Goal: Task Accomplishment & Management: Use online tool/utility

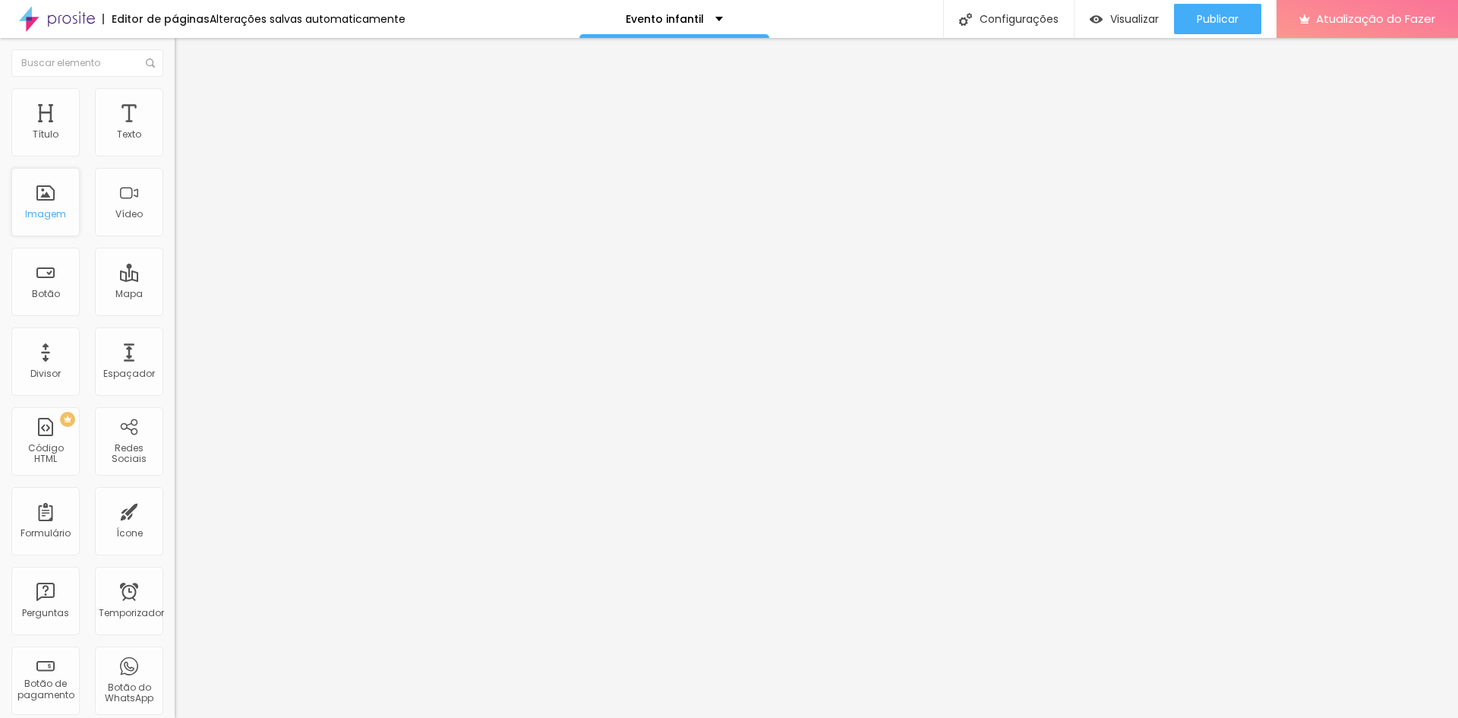
click at [46, 210] on font "Imagem" at bounding box center [45, 213] width 41 height 13
click at [188, 102] on font "Estilo" at bounding box center [200, 98] width 24 height 13
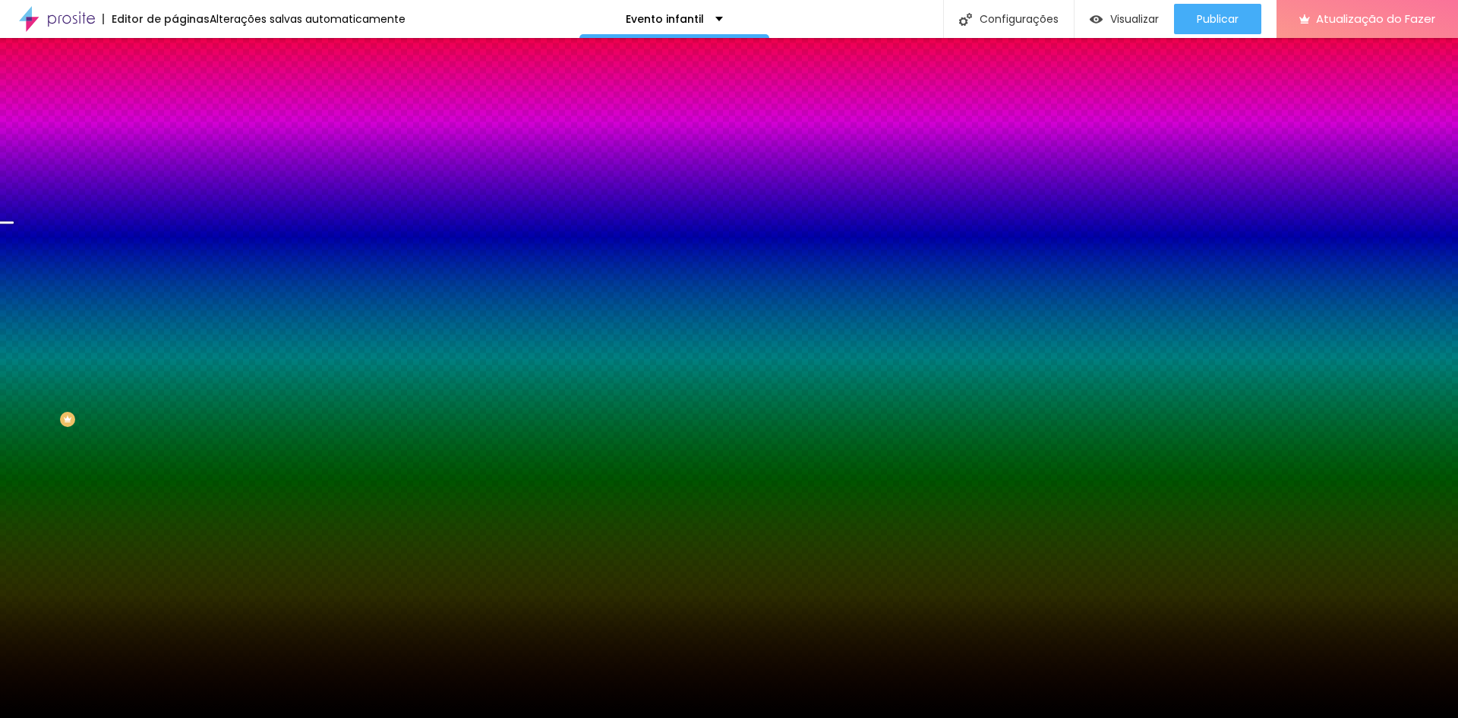
click at [184, 140] on font "Trocar imagem" at bounding box center [221, 133] width 74 height 13
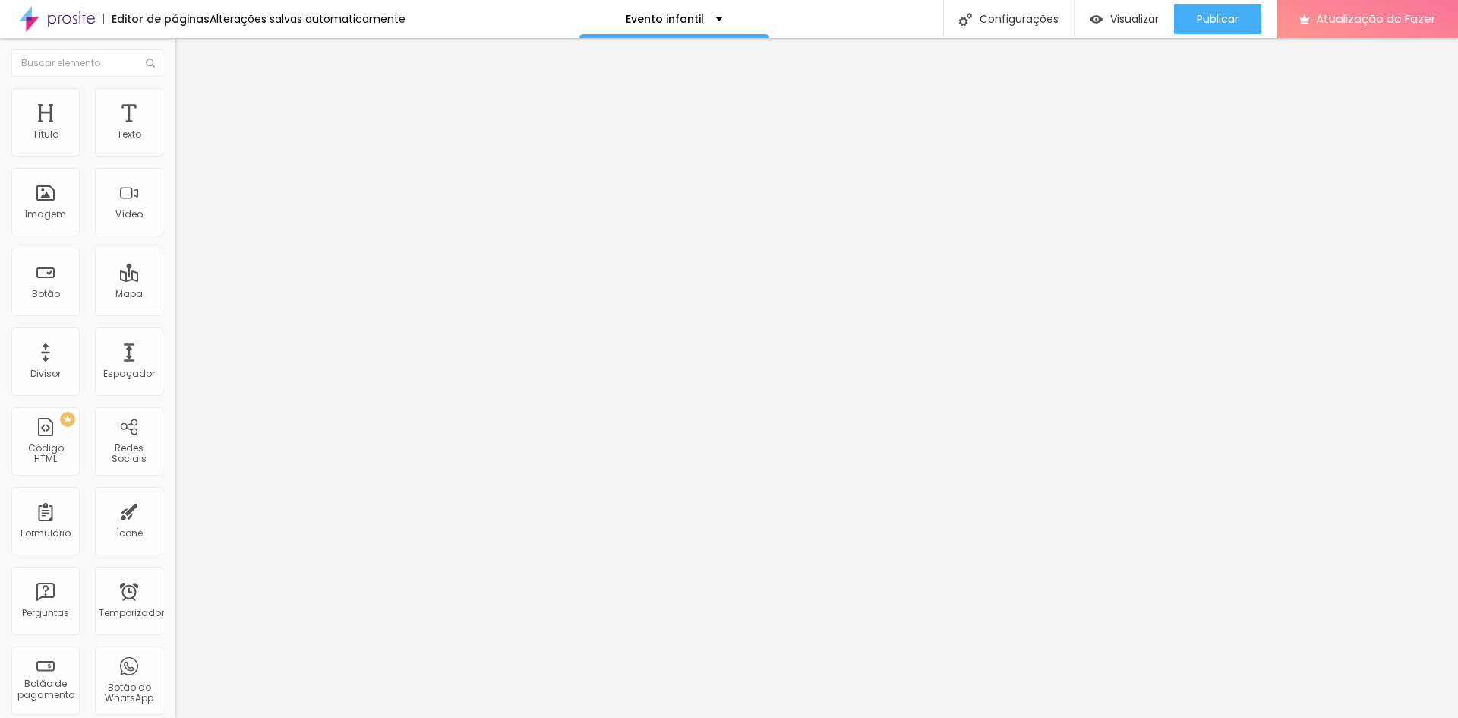
click at [188, 105] on font "Avançado" at bounding box center [213, 98] width 50 height 13
click at [188, 90] on font "Estilo" at bounding box center [200, 83] width 24 height 13
type input "1.4"
type input "1.5"
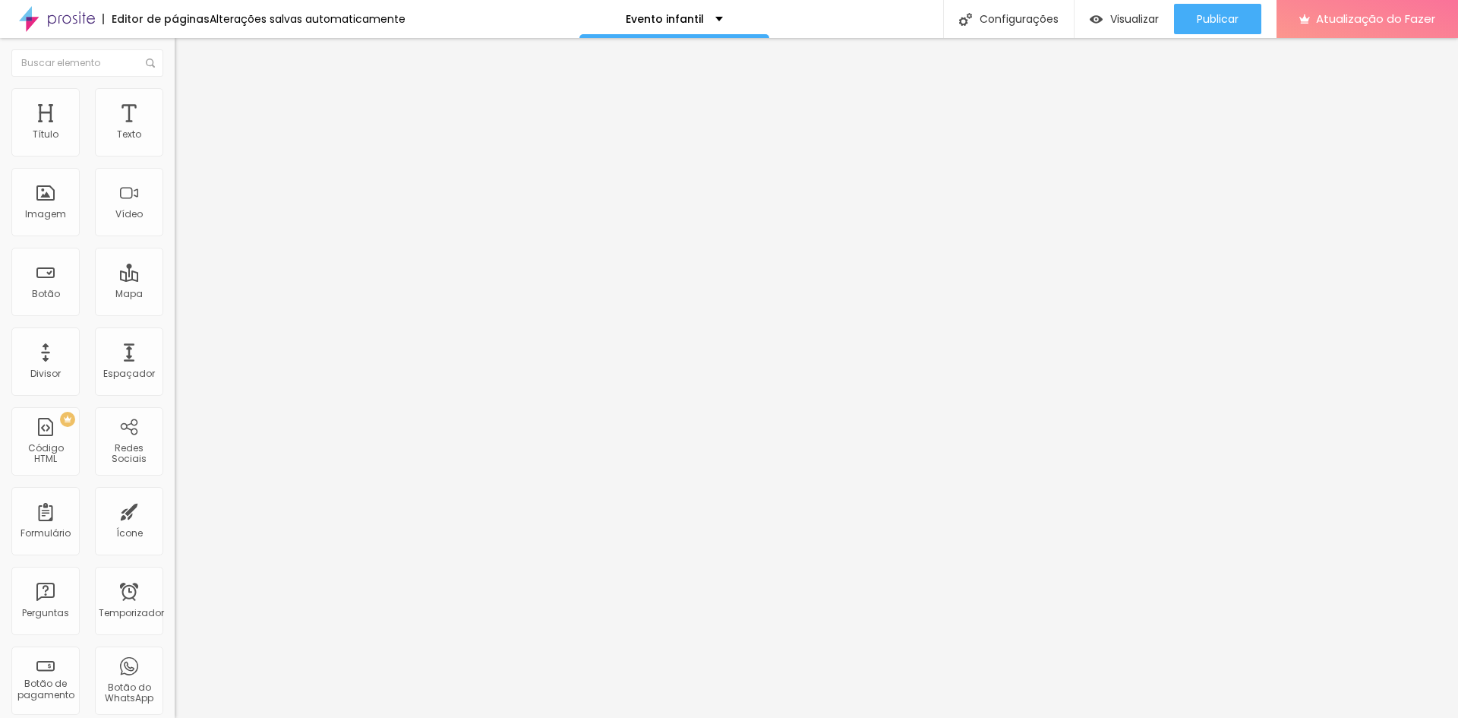
type input "1.5"
type input "1.6"
type input "1.7"
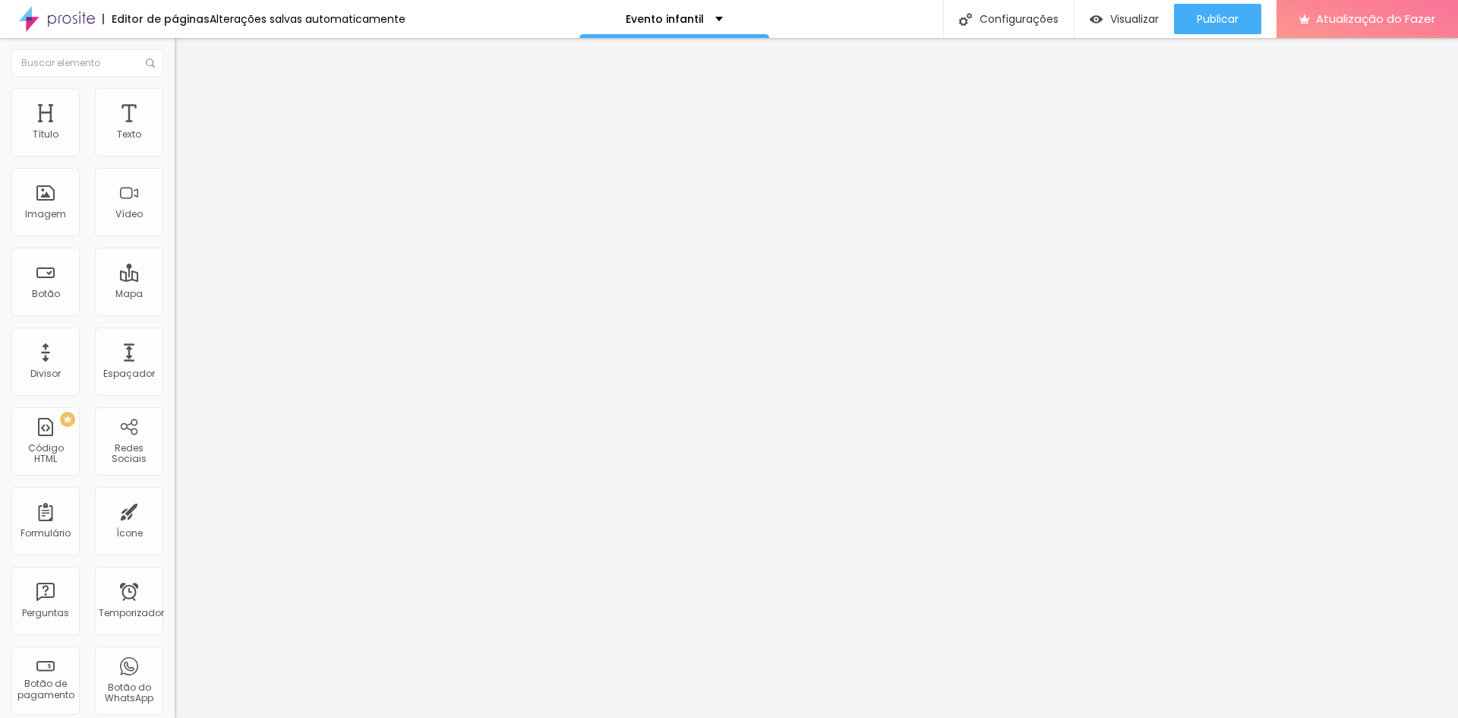
type input "1.8"
type input "1.9"
type input "1.8"
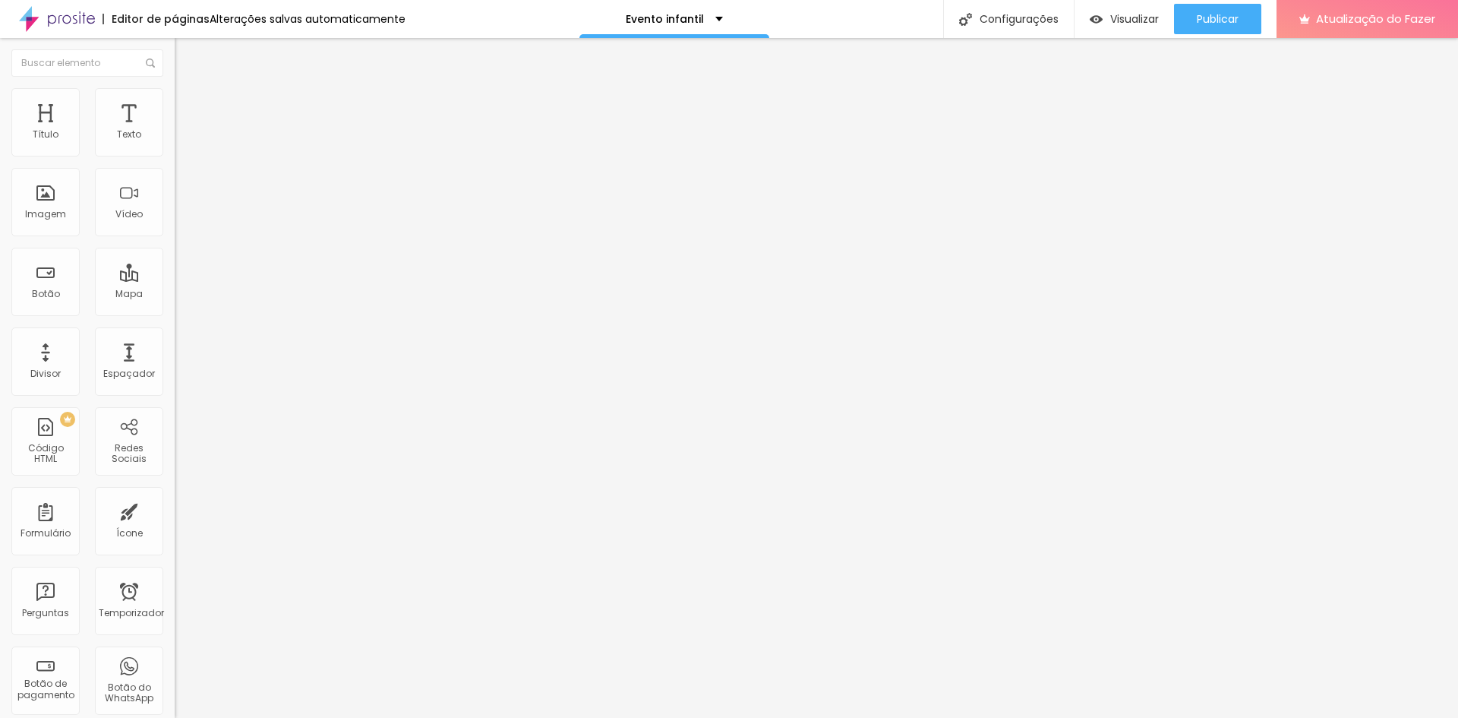
type input "1.8"
type input "1.7"
type input "1.6"
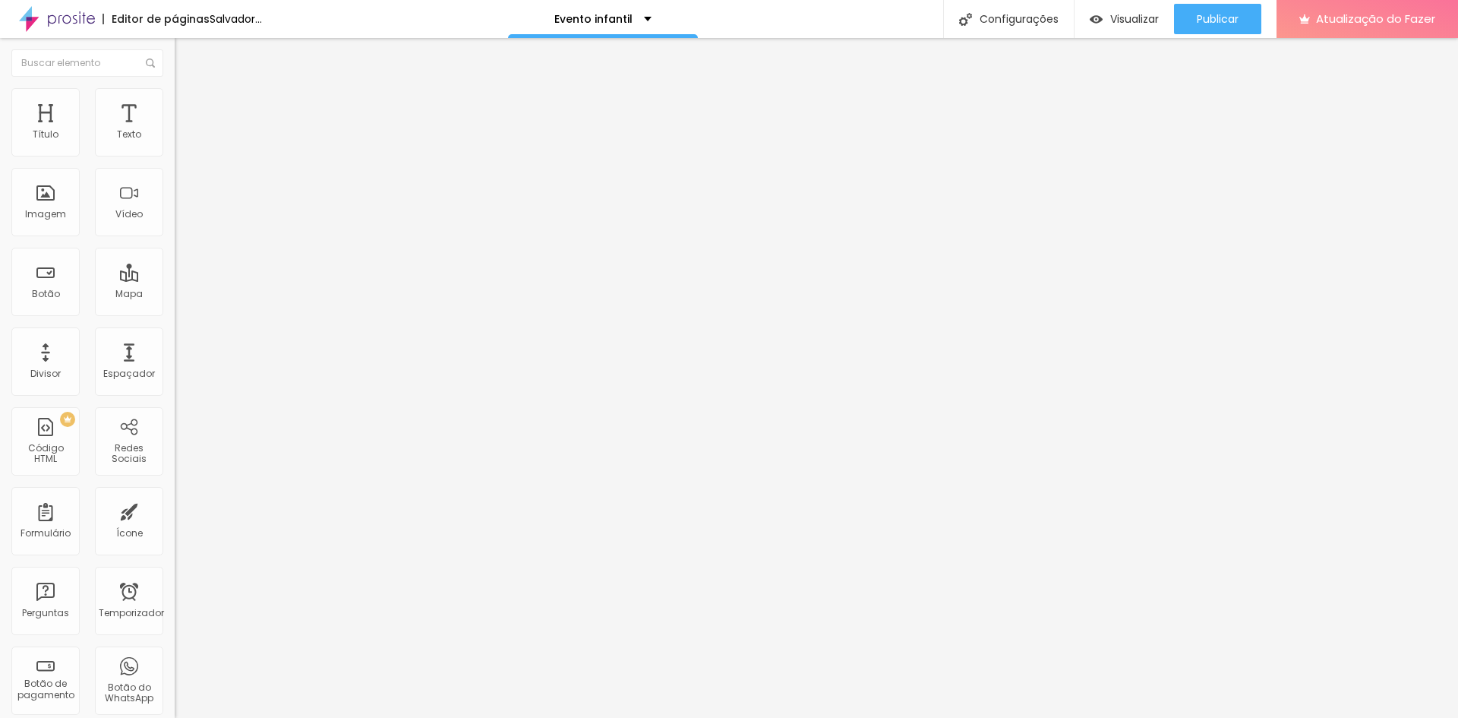
type input "1.5"
type input "1.4"
type input "1.2"
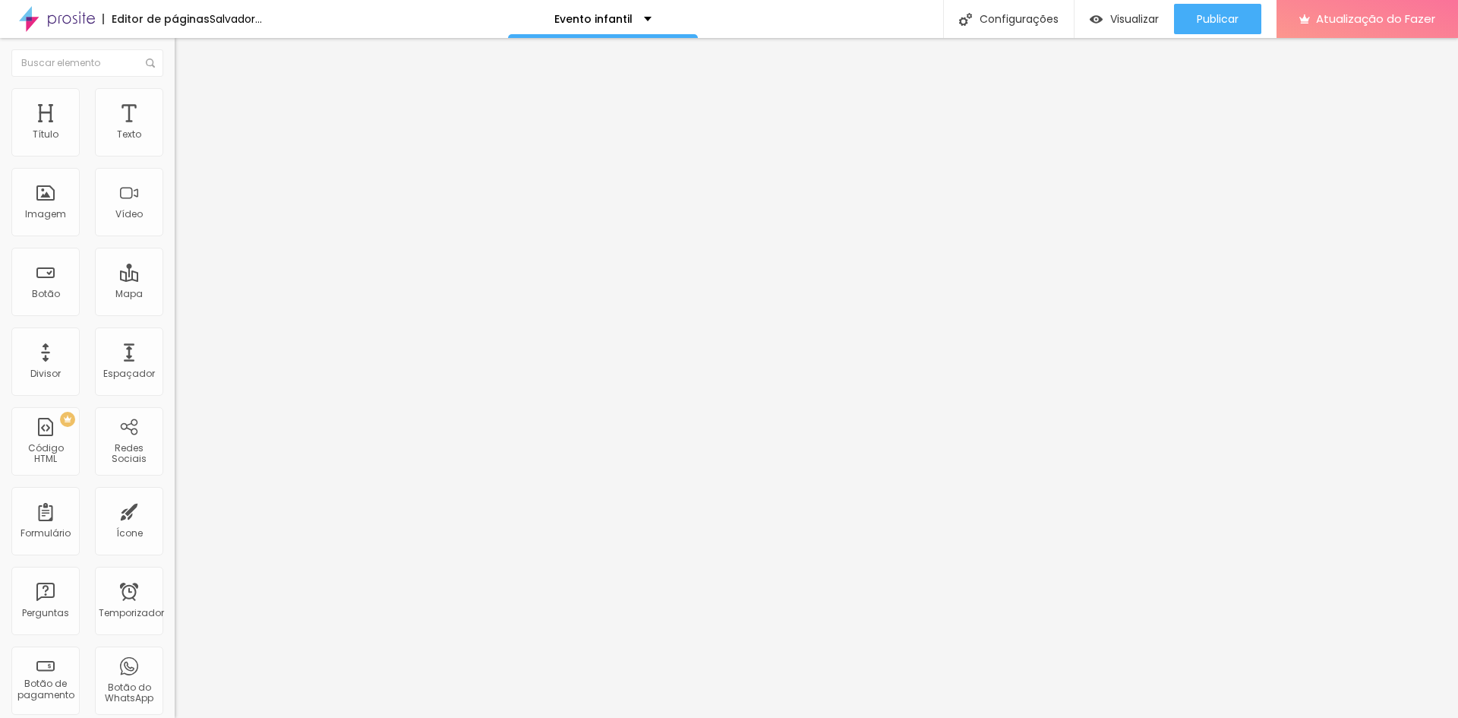
type input "1.2"
type input "1.1"
type input "1"
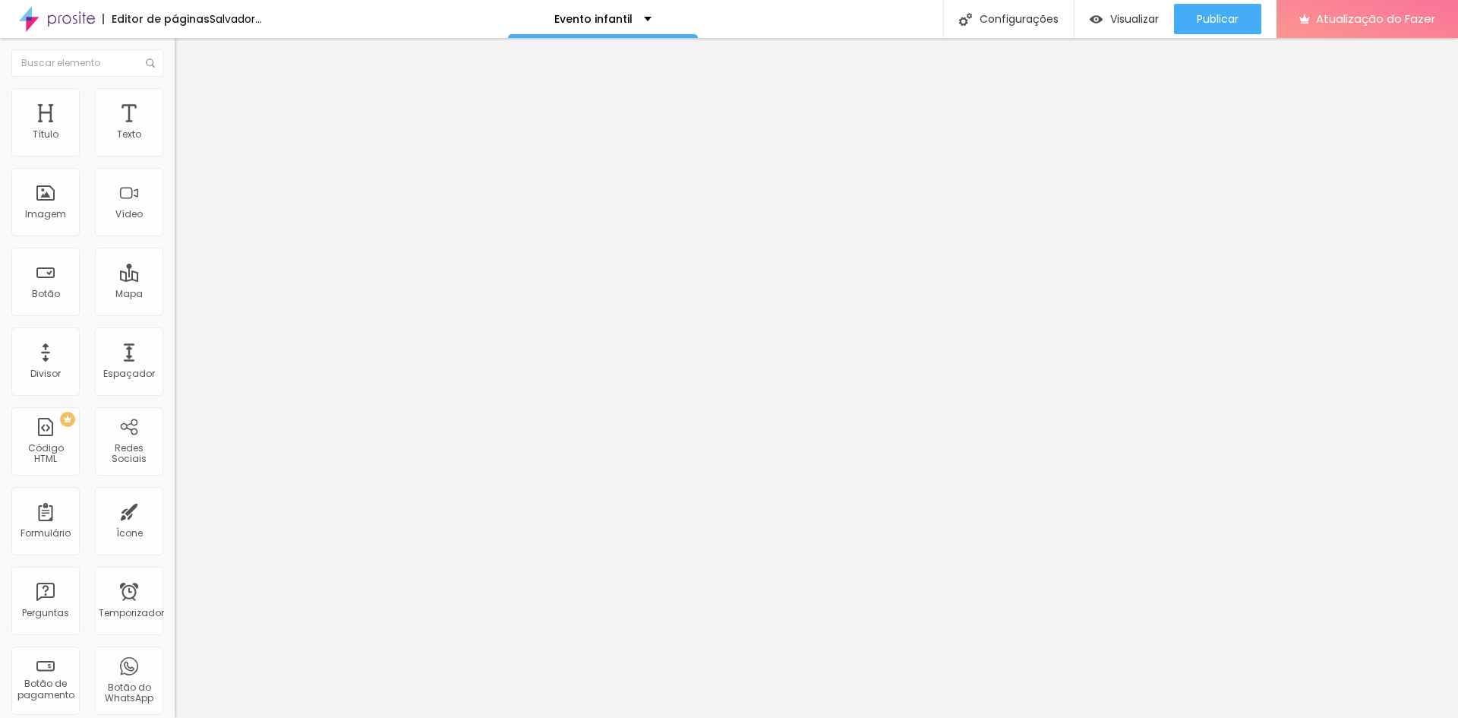
type input "0.9"
type input "0.8"
type input "0.7"
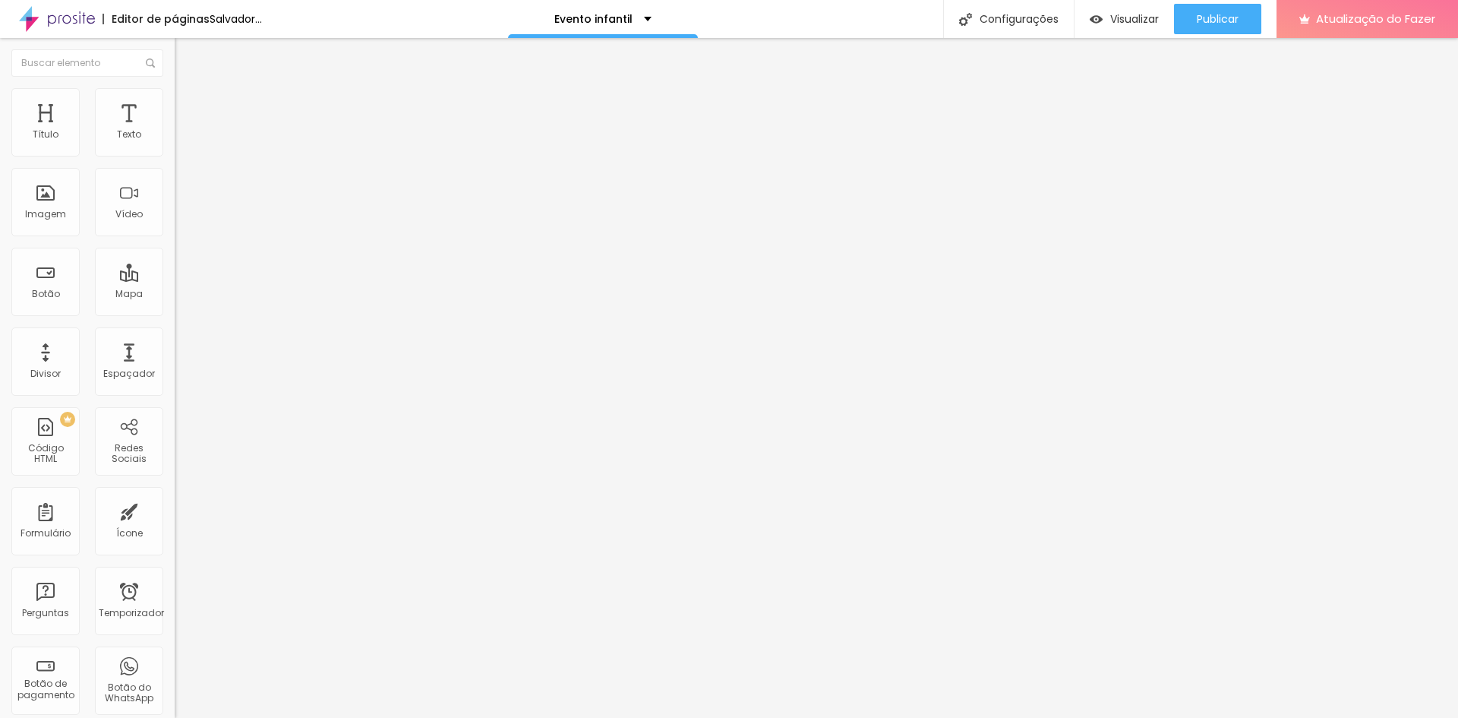
type input "0.7"
type input "0.6"
type input "0.5"
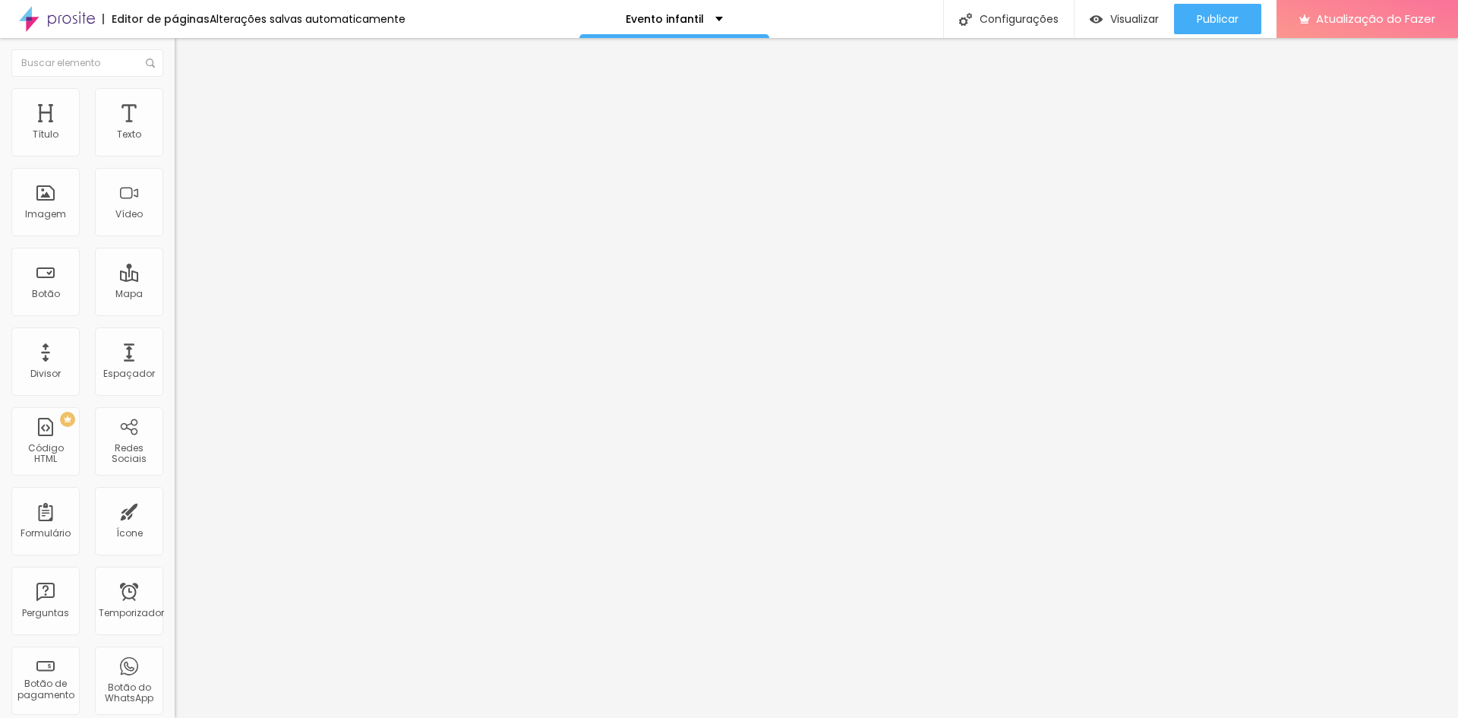
type input "0.6"
type input "0.7"
type input "0.8"
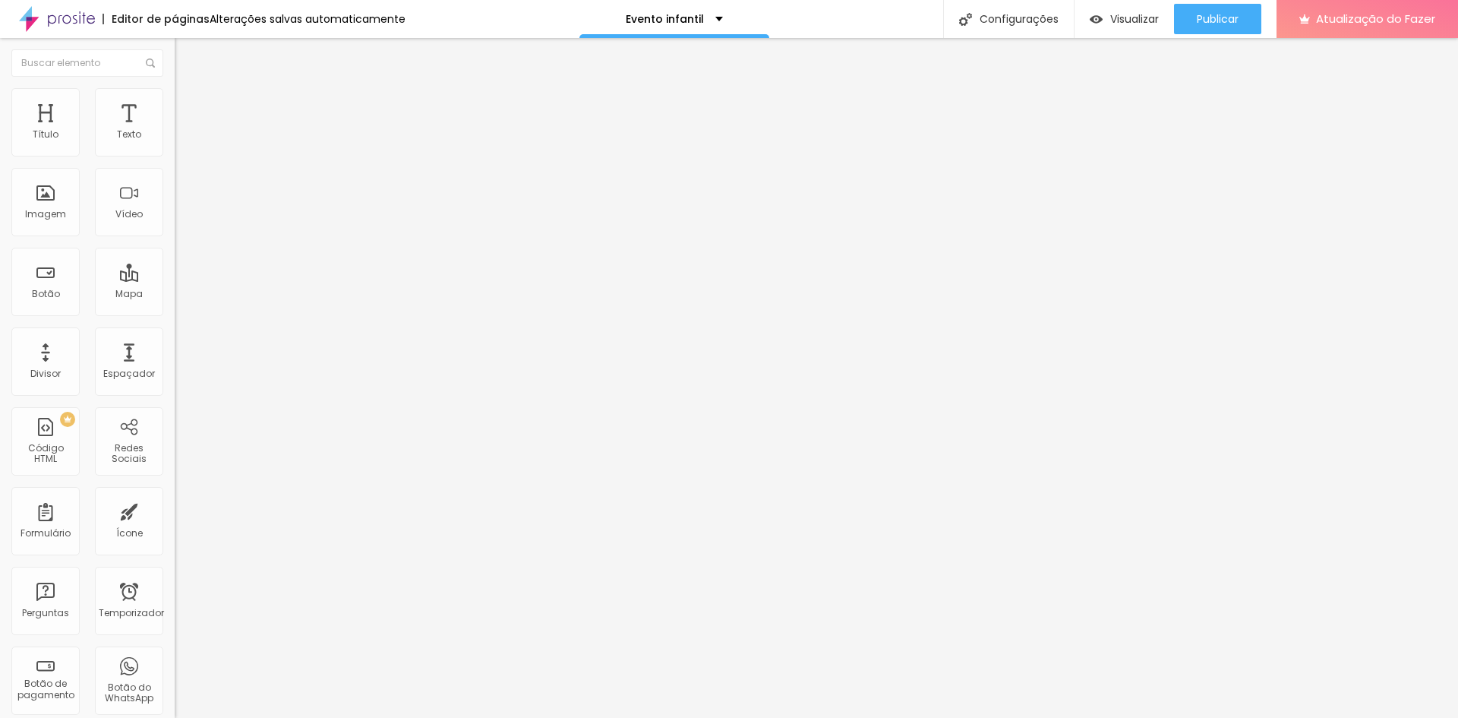
type input "0.8"
type input "0.9"
type input "1"
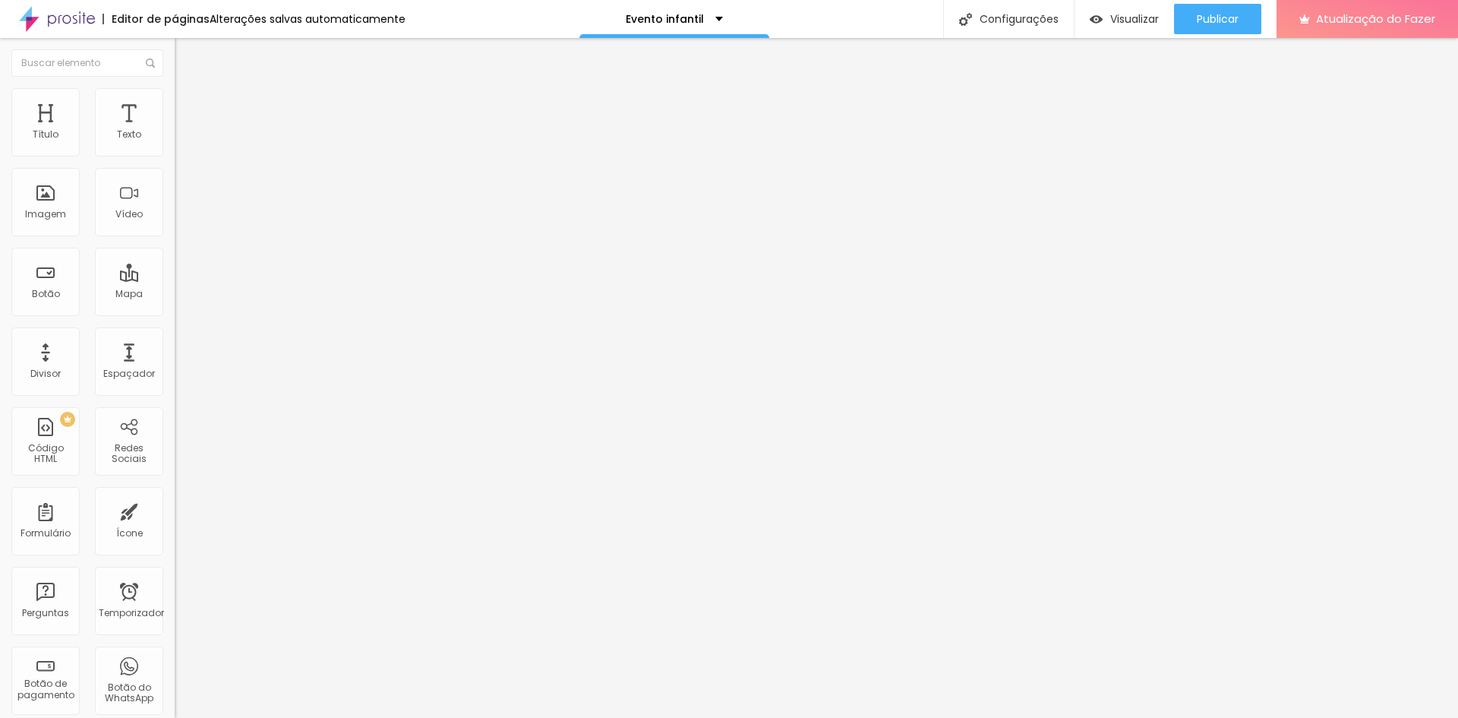
drag, startPoint x: 83, startPoint y: 378, endPoint x: 66, endPoint y: 367, distance: 20.2
type input "1.1"
type input "1.2"
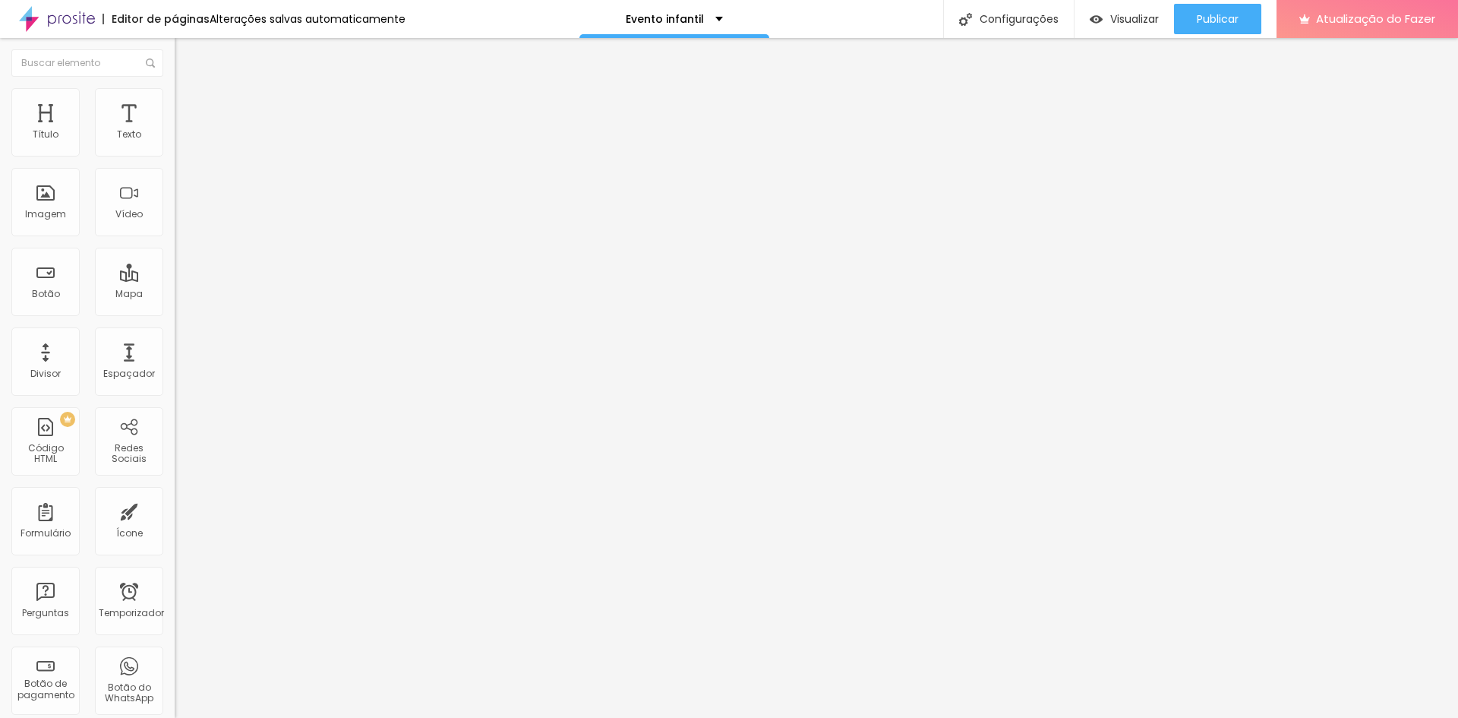
type input "1.2"
type input "1.3"
type input "1.4"
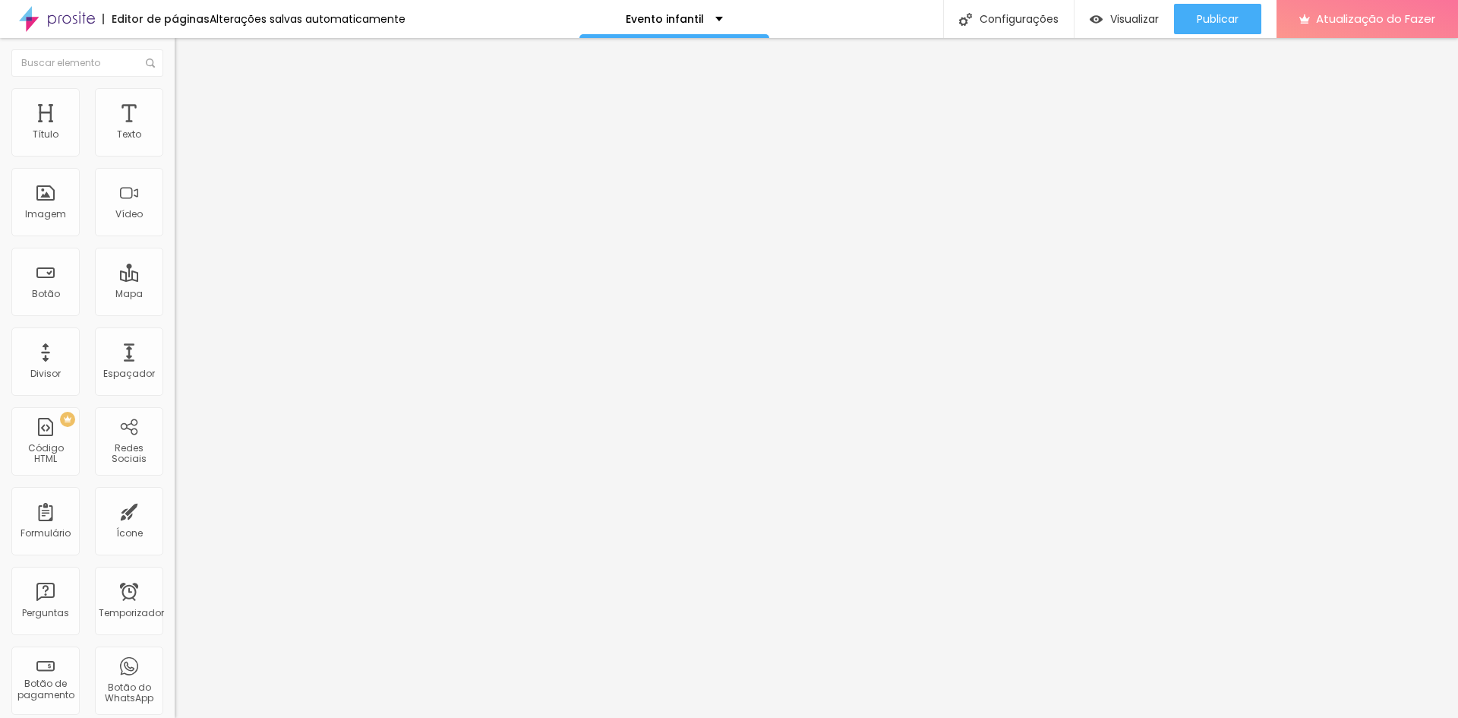
type input "1.5"
type input "1.4"
type input "1.3"
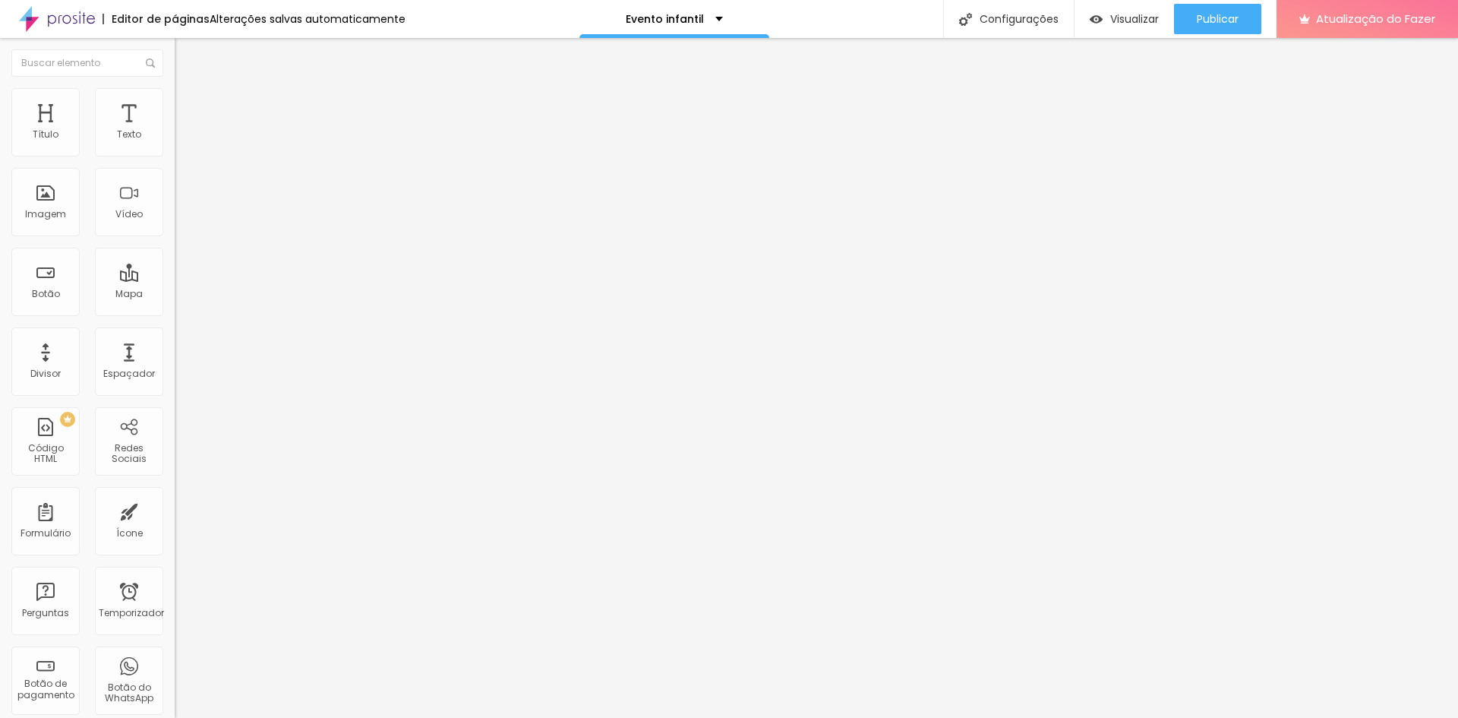
type input "1.3"
type input "1.2"
type input "1.1"
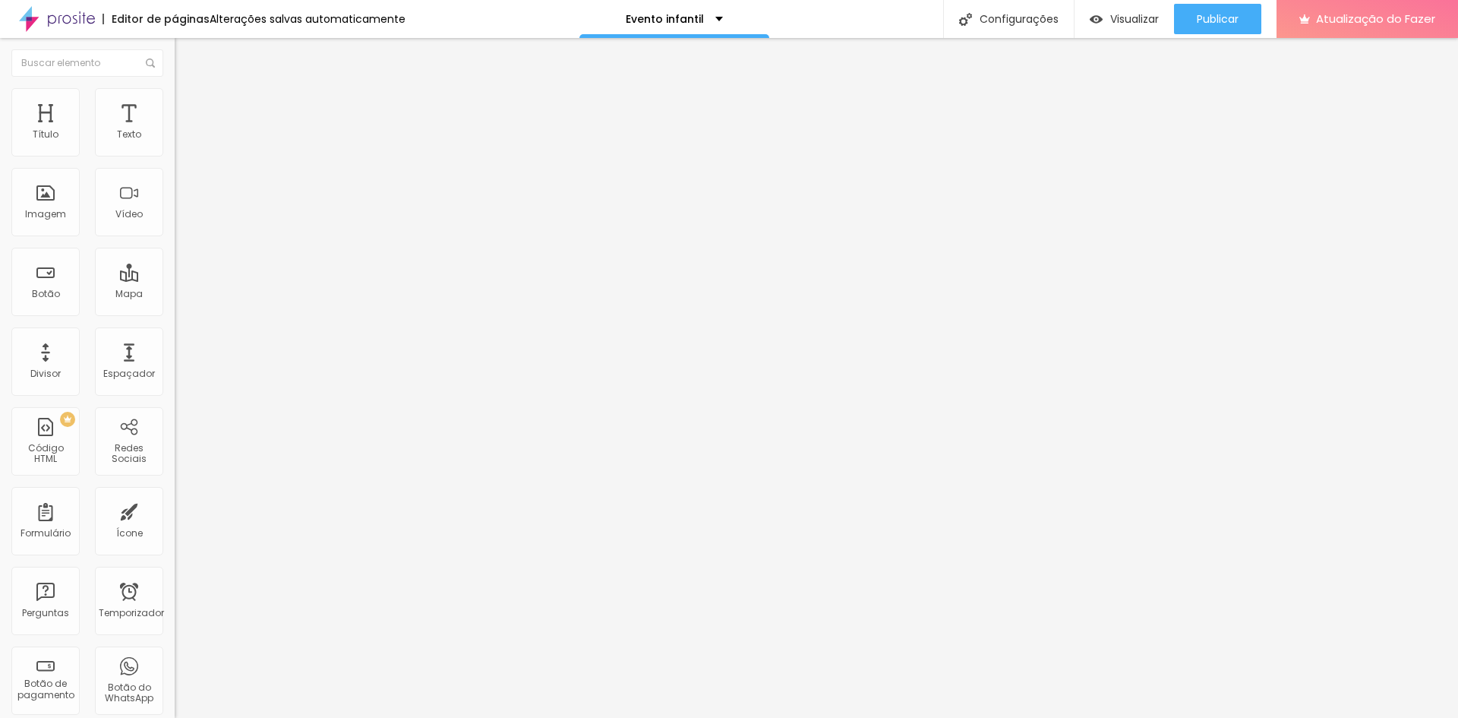
type input "1"
type input "25"
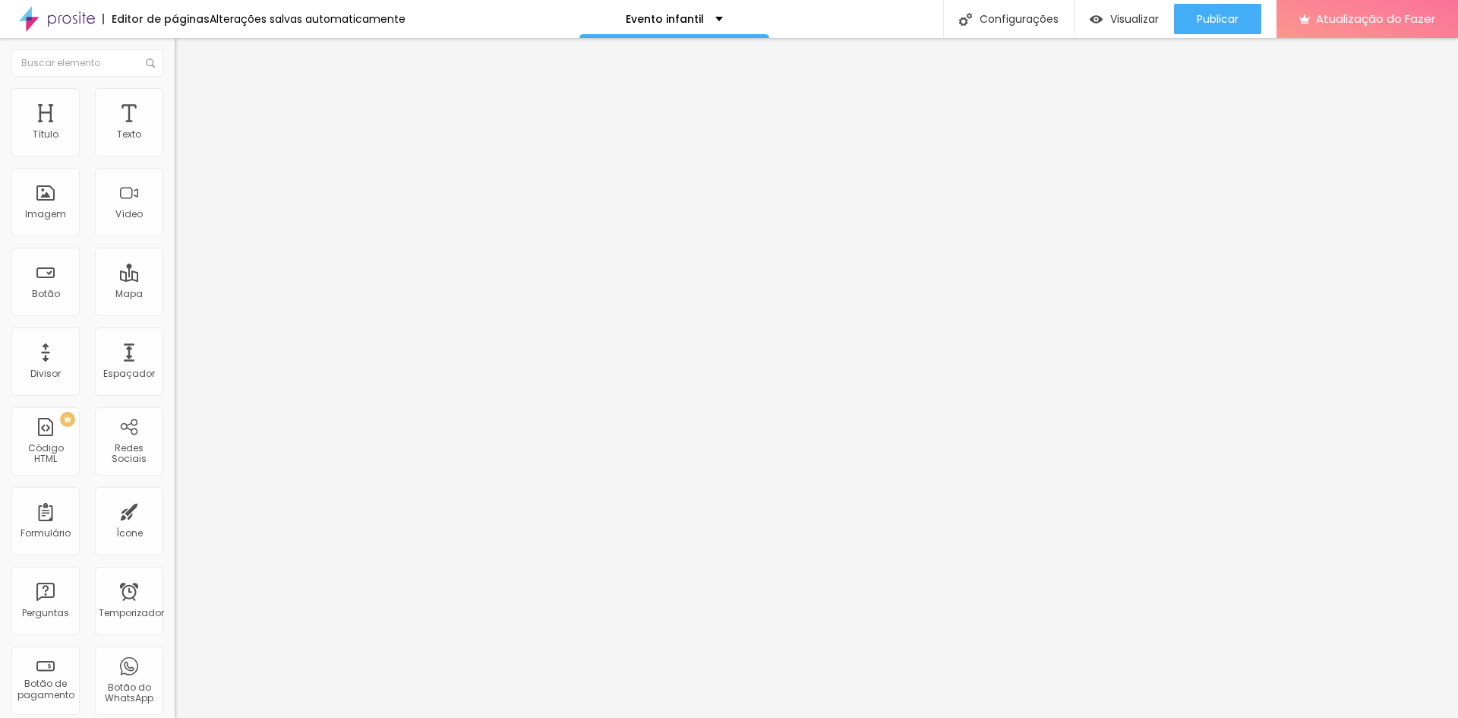
type input "27"
type input "30"
type input "32"
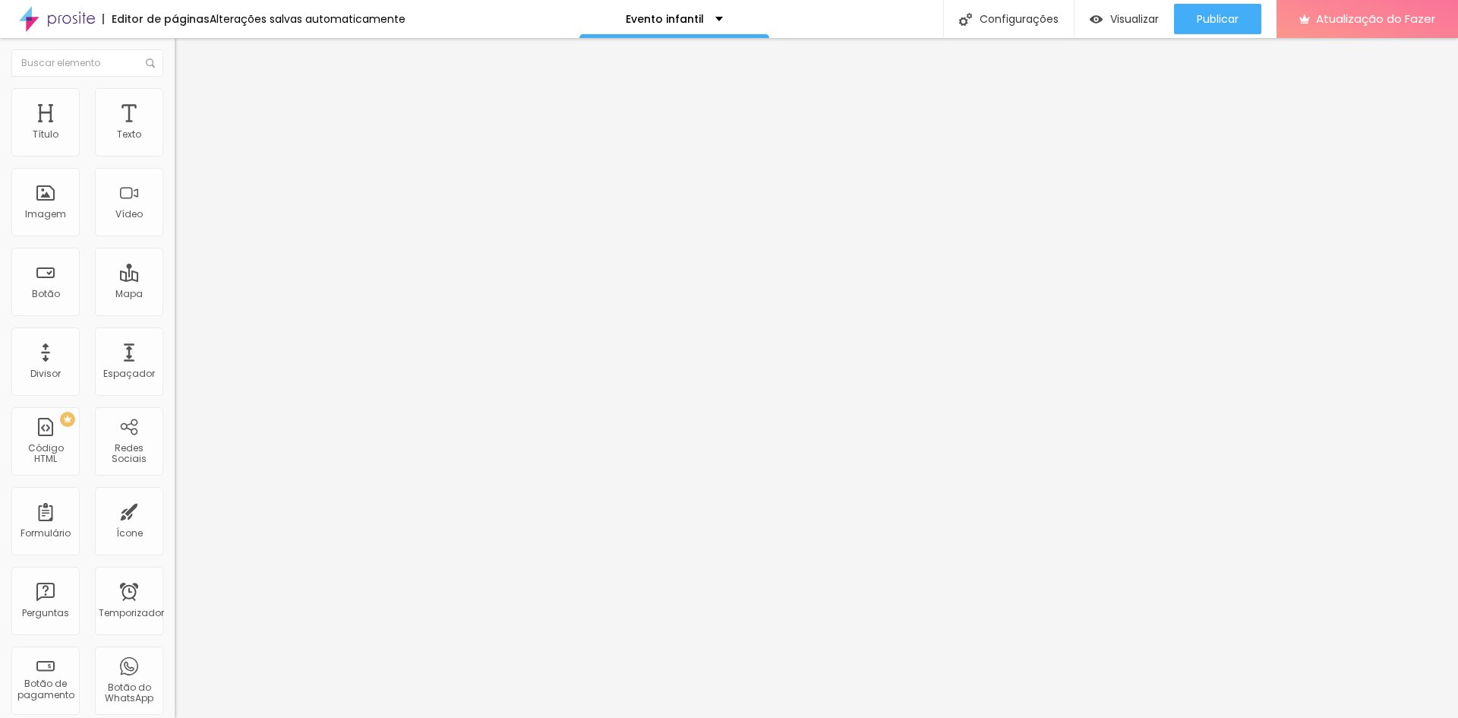
type input "32"
type input "35"
type input "37"
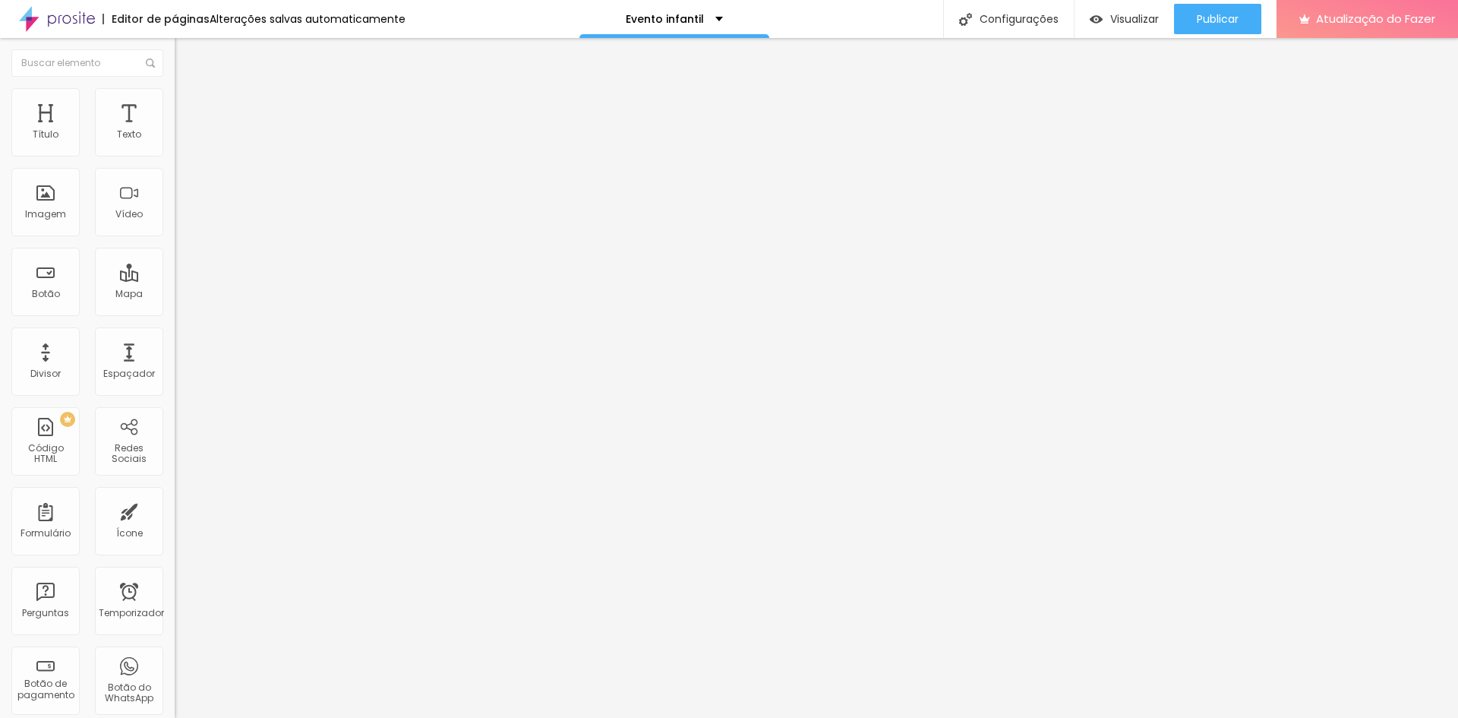
type input "40"
type input "42"
drag, startPoint x: 46, startPoint y: 317, endPoint x: 66, endPoint y: 327, distance: 23.1
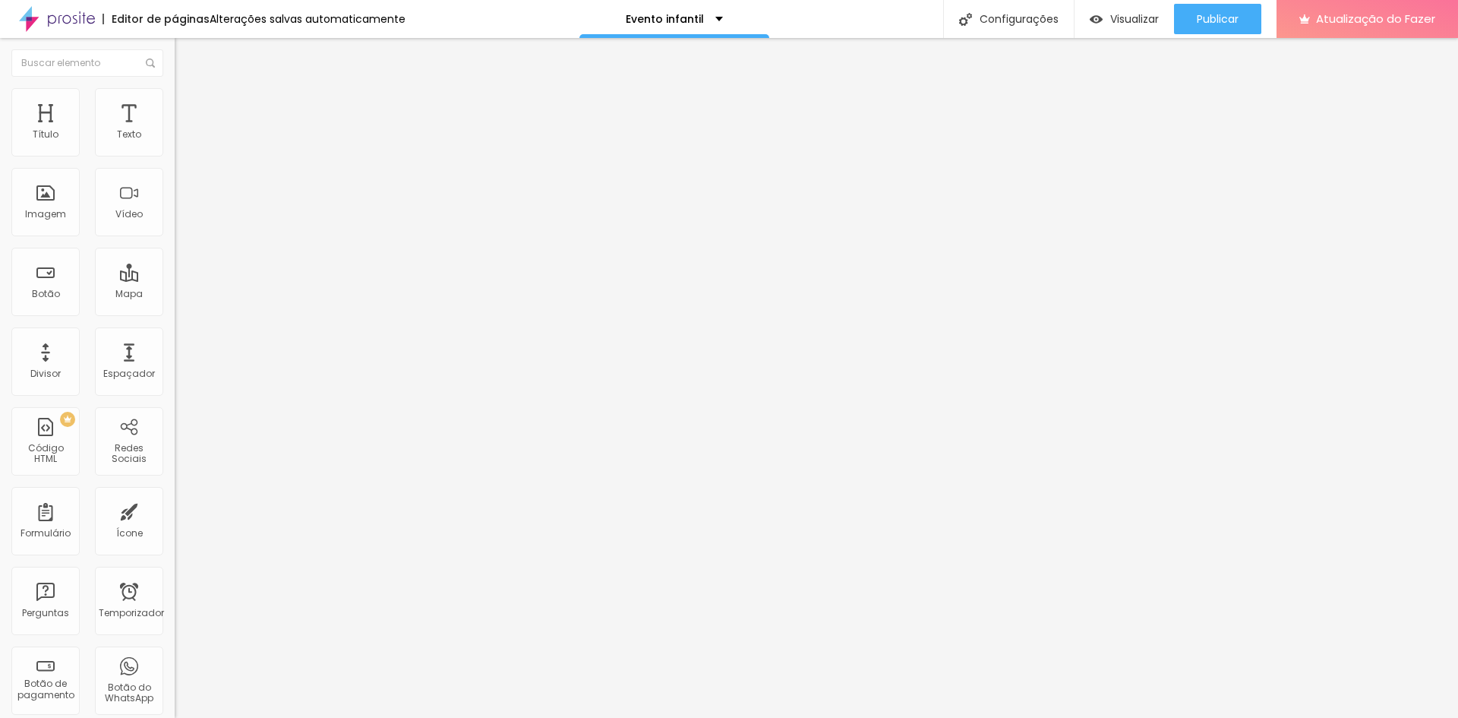
type input "42"
click at [175, 358] on input "range" at bounding box center [224, 364] width 98 height 12
click at [184, 131] on font "Trocar imagem" at bounding box center [221, 124] width 74 height 13
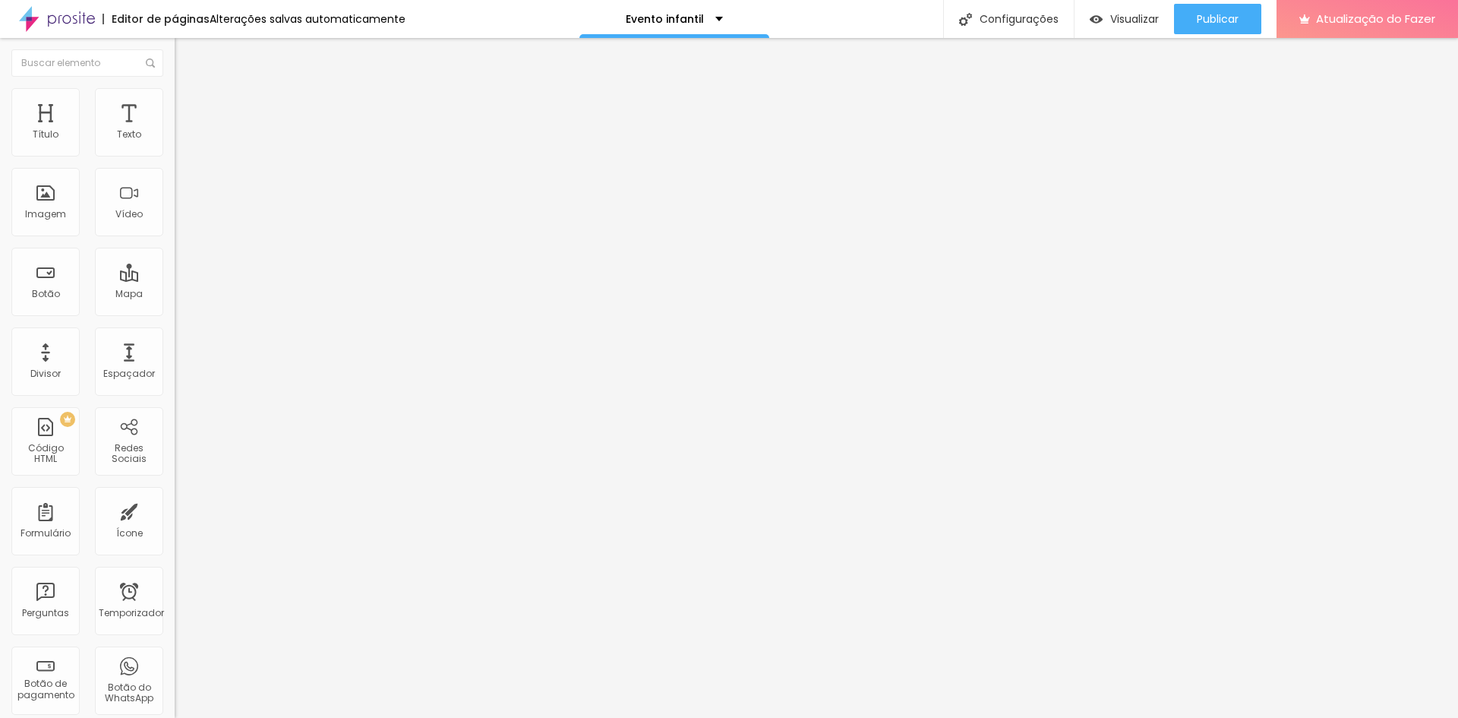
click at [175, 129] on div "Trocar imagem" at bounding box center [262, 123] width 175 height 11
click at [175, 99] on li "Estilo" at bounding box center [262, 95] width 175 height 15
type input "95"
type input "90"
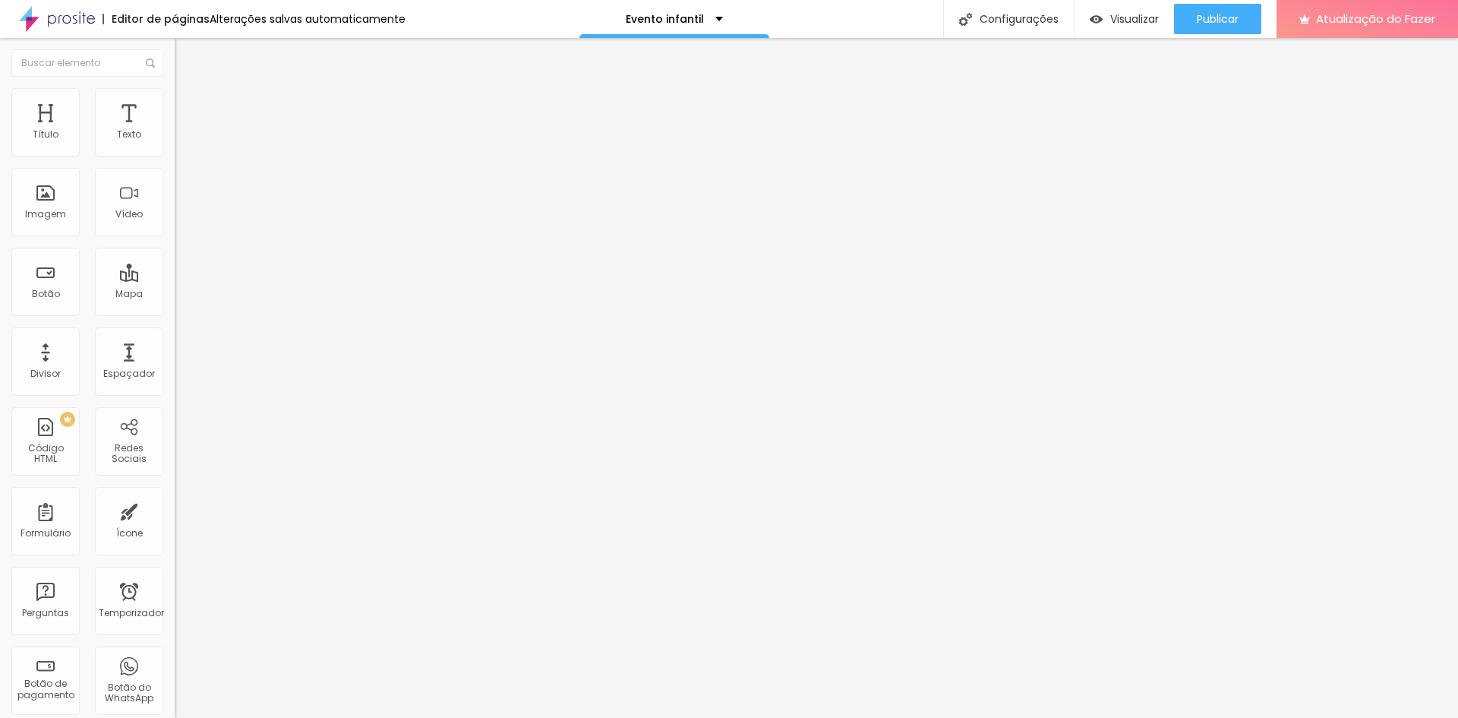
type input "90"
type input "95"
type input "100"
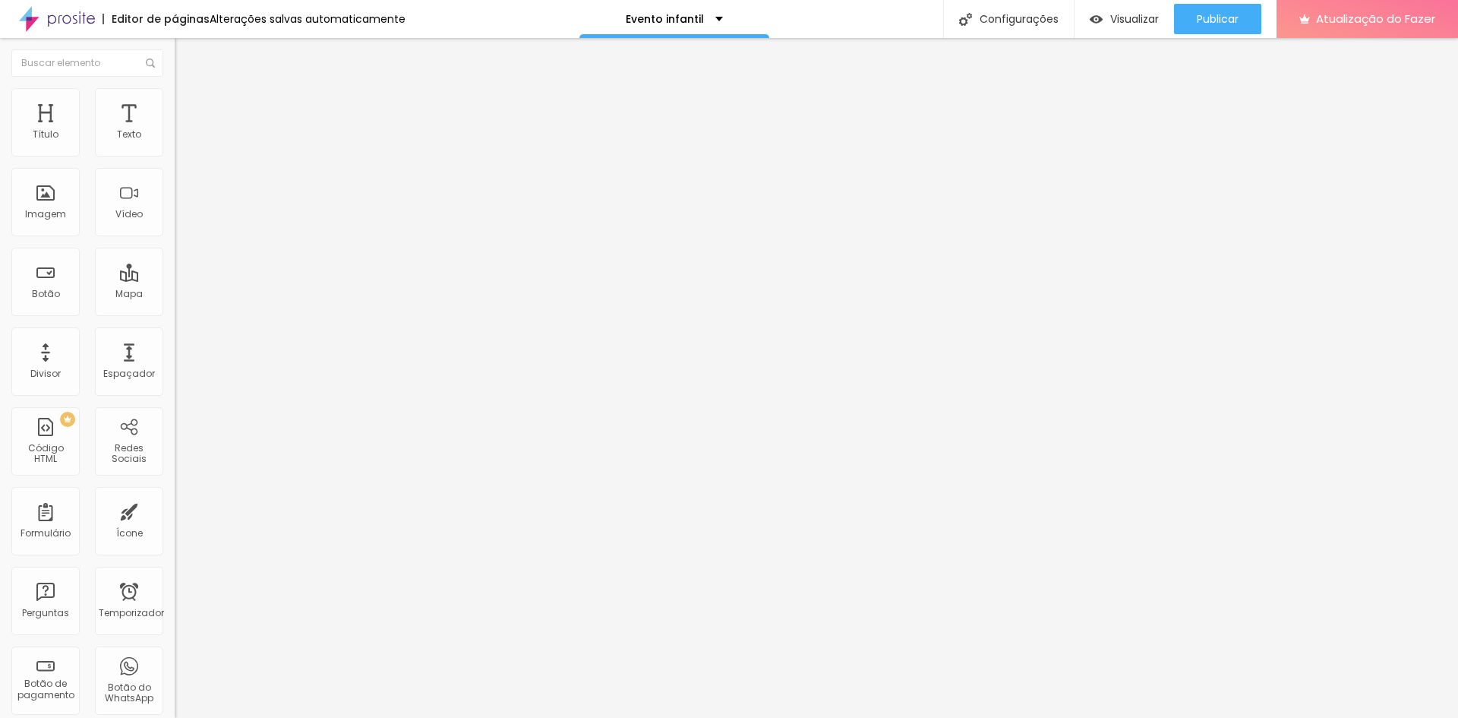
drag, startPoint x: 152, startPoint y: 166, endPoint x: 183, endPoint y: 181, distance: 34.6
click at [183, 156] on input "range" at bounding box center [224, 150] width 98 height 12
click at [188, 107] on font "Avançado" at bounding box center [213, 113] width 50 height 13
drag, startPoint x: 34, startPoint y: 154, endPoint x: 61, endPoint y: 154, distance: 26.6
click at [175, 295] on div at bounding box center [262, 302] width 175 height 14
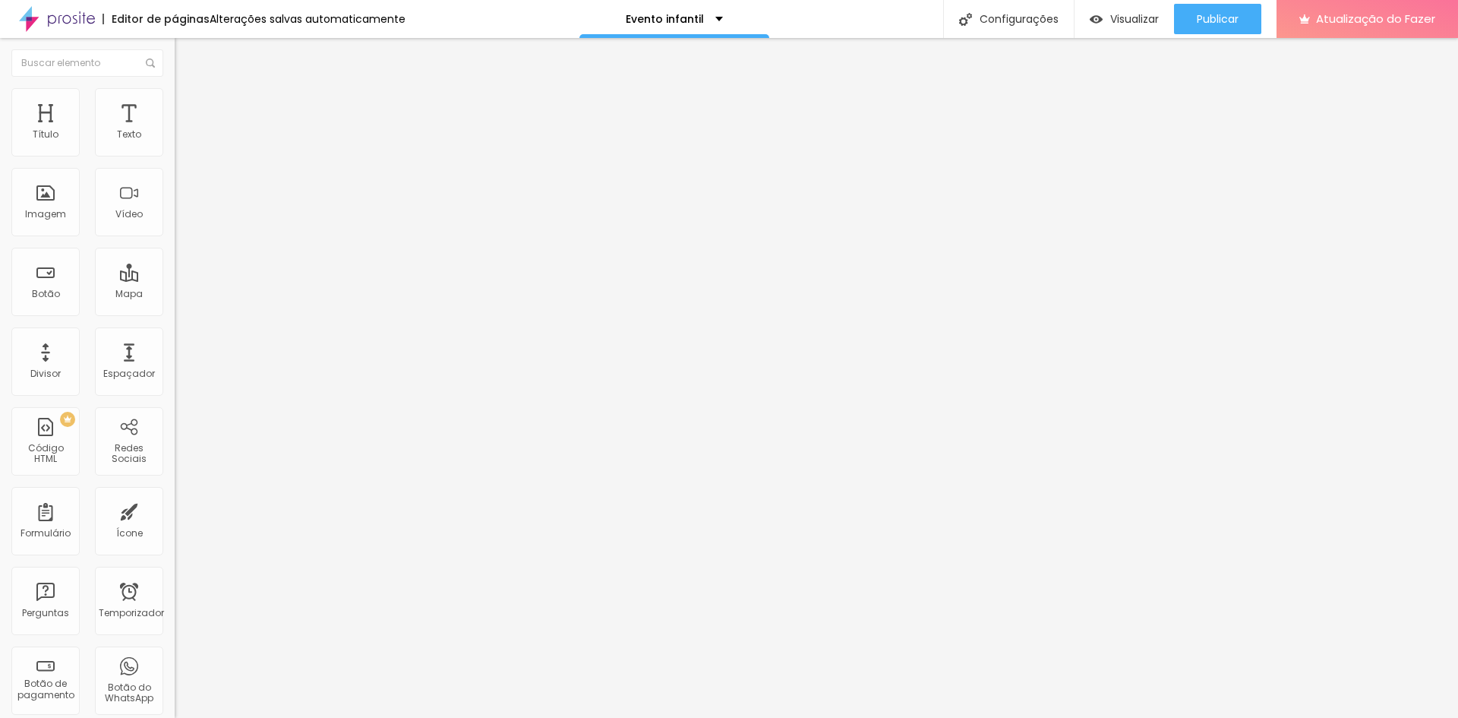
type input "4"
type input "13"
type input "19"
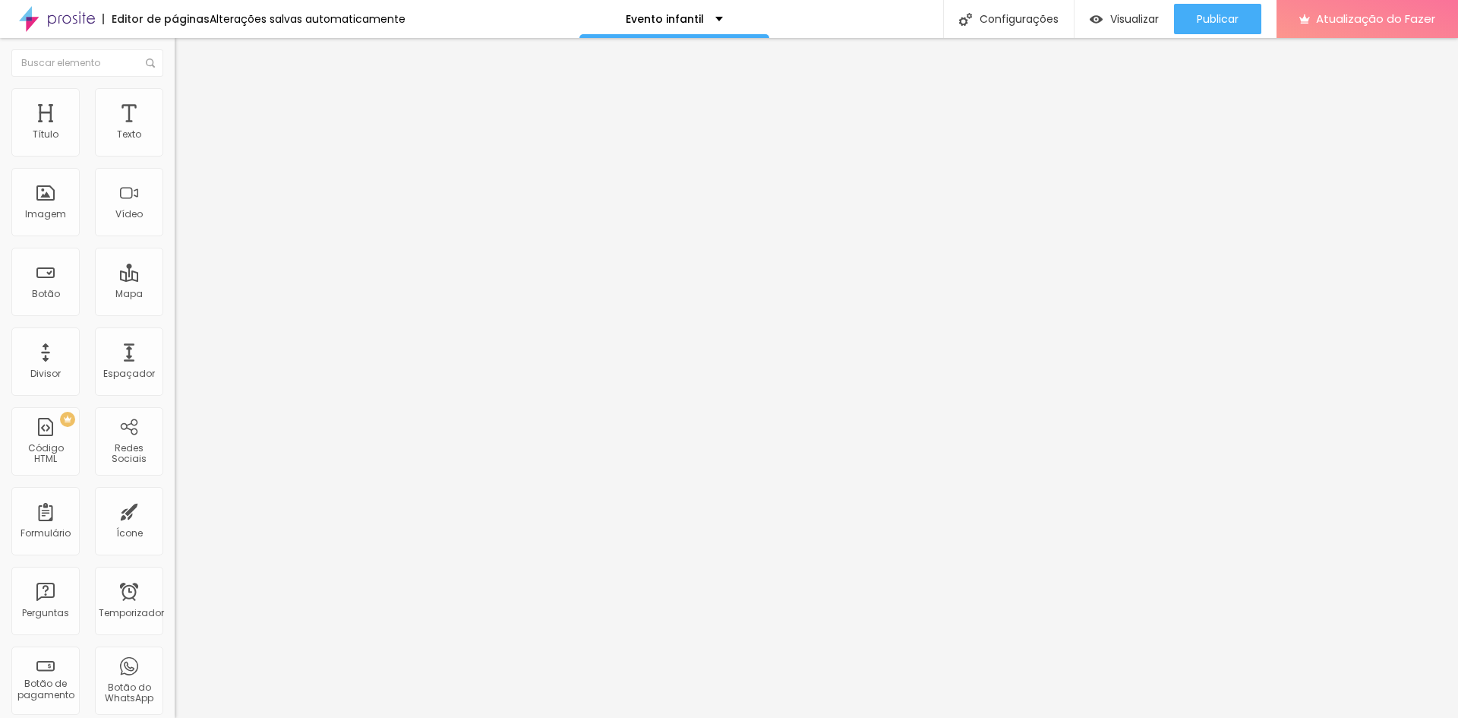
type input "19"
type input "21"
type input "25"
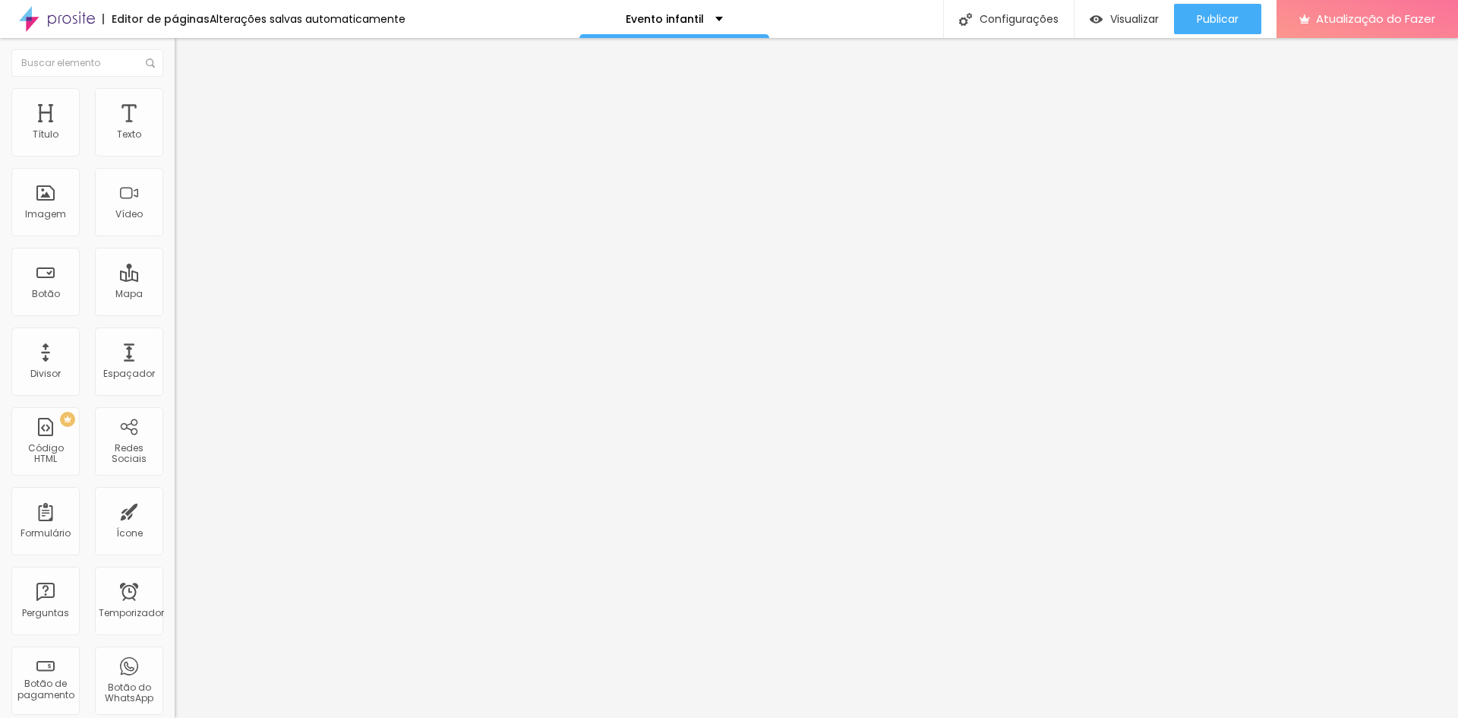
type input "27"
type input "30"
type input "33"
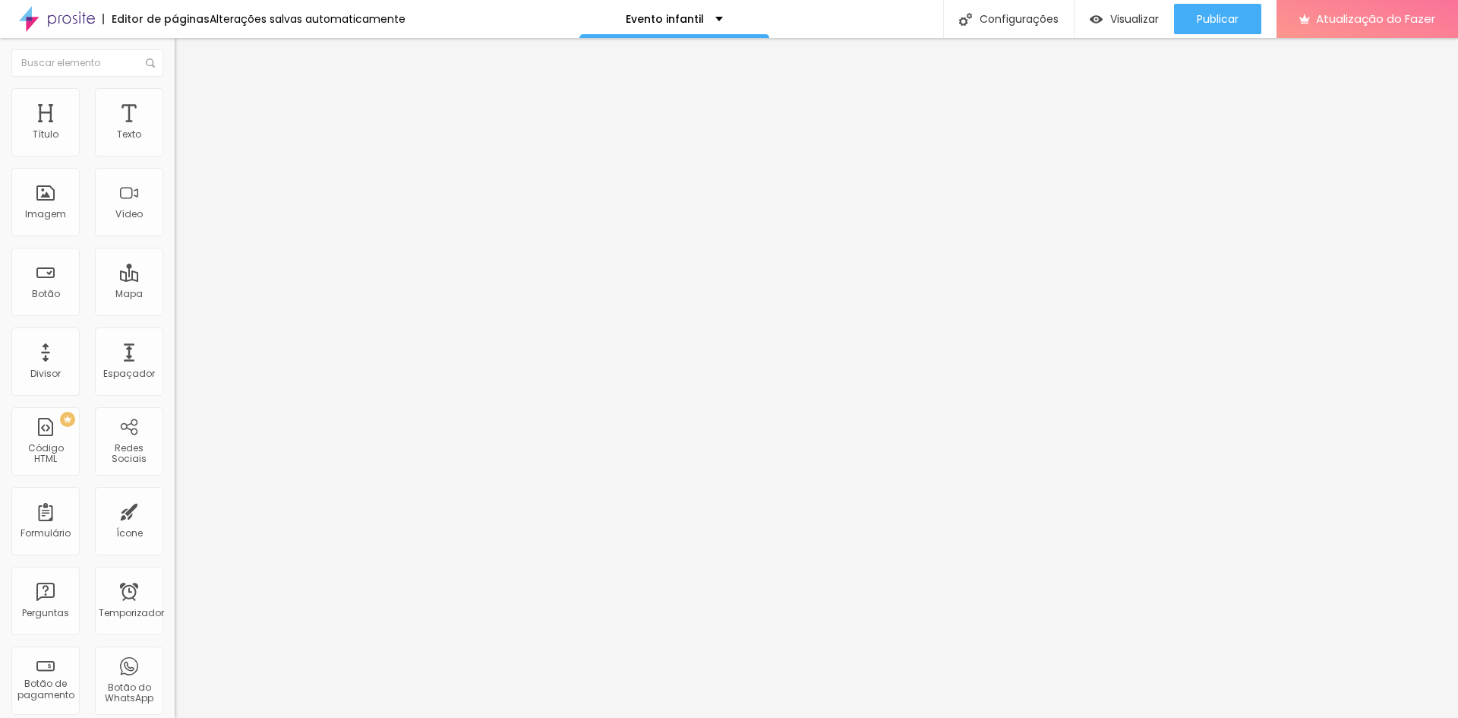
type input "33"
type input "36"
type input "39"
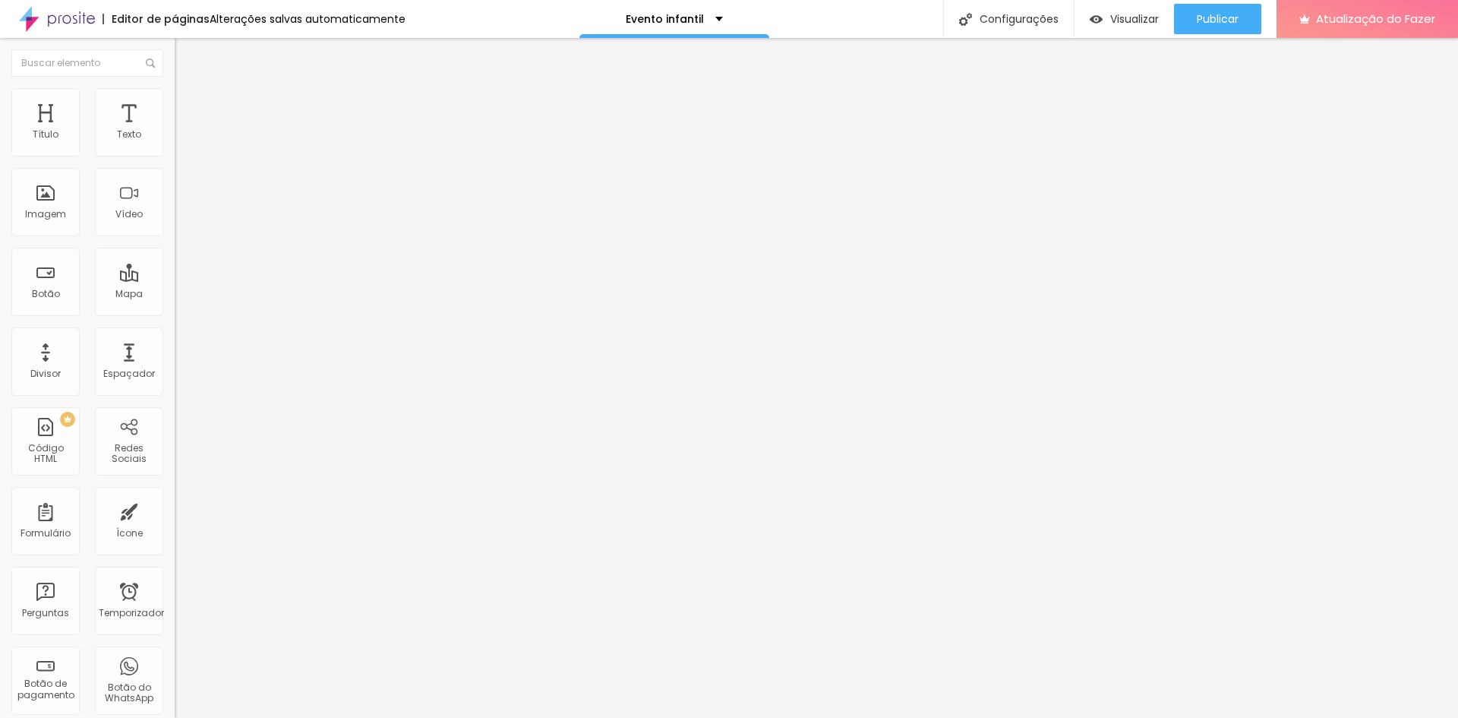
type input "42"
type input "44"
type input "42"
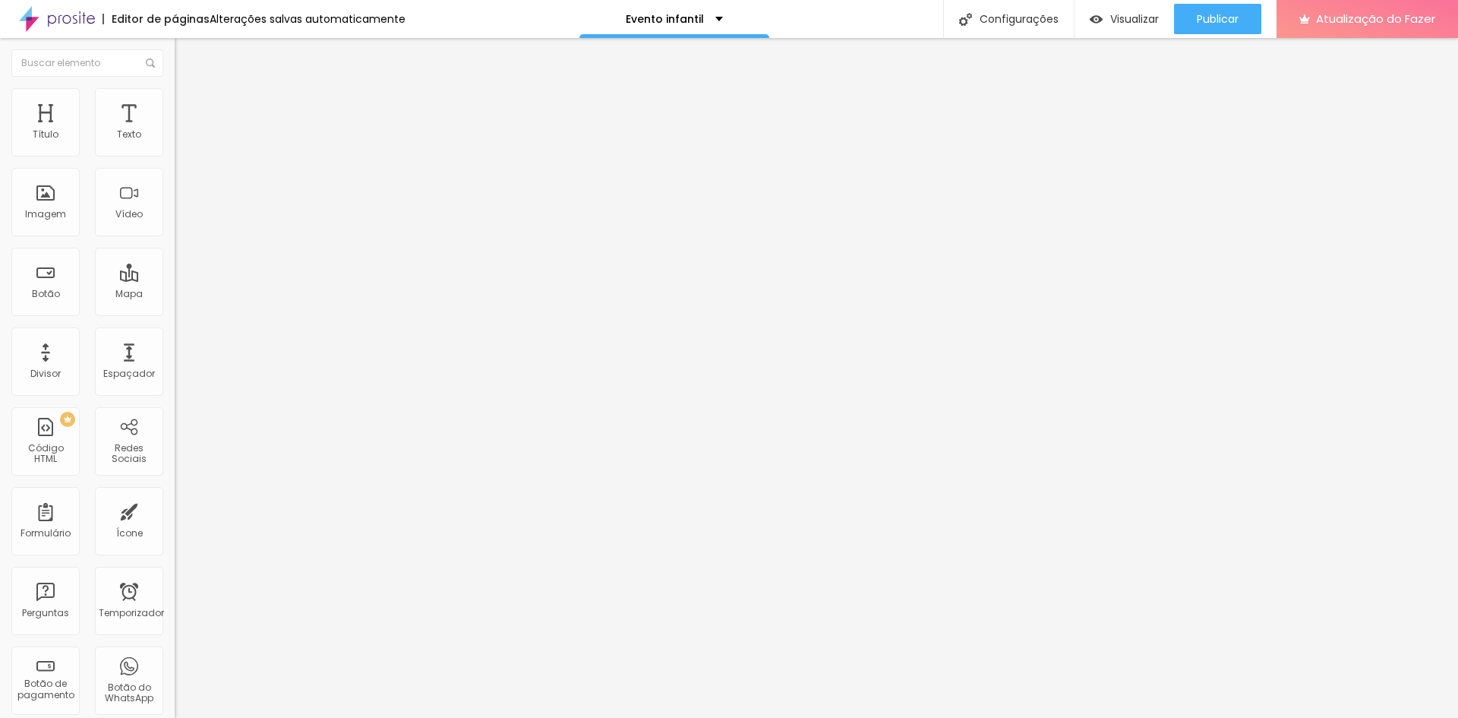
type input "42"
type input "34"
type input "30"
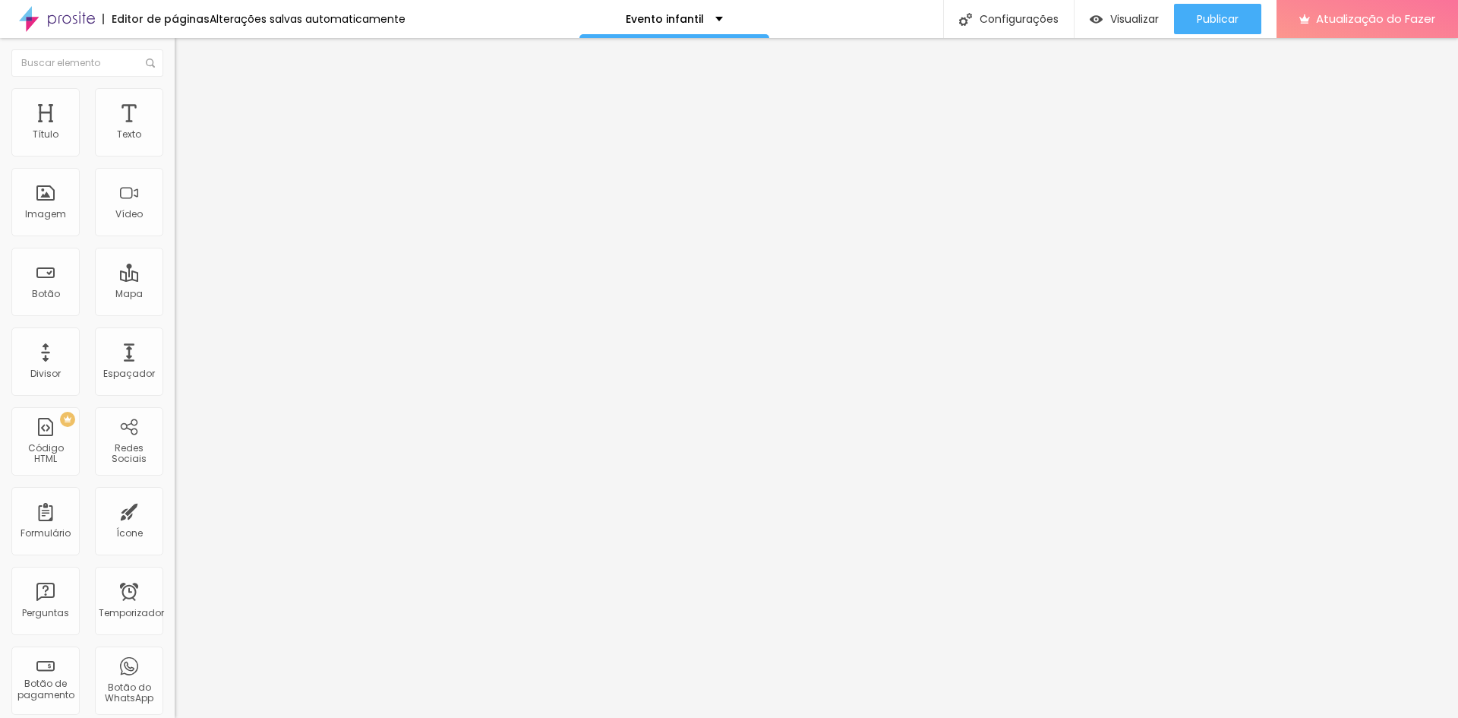
type input "25"
type input "22"
type input "19"
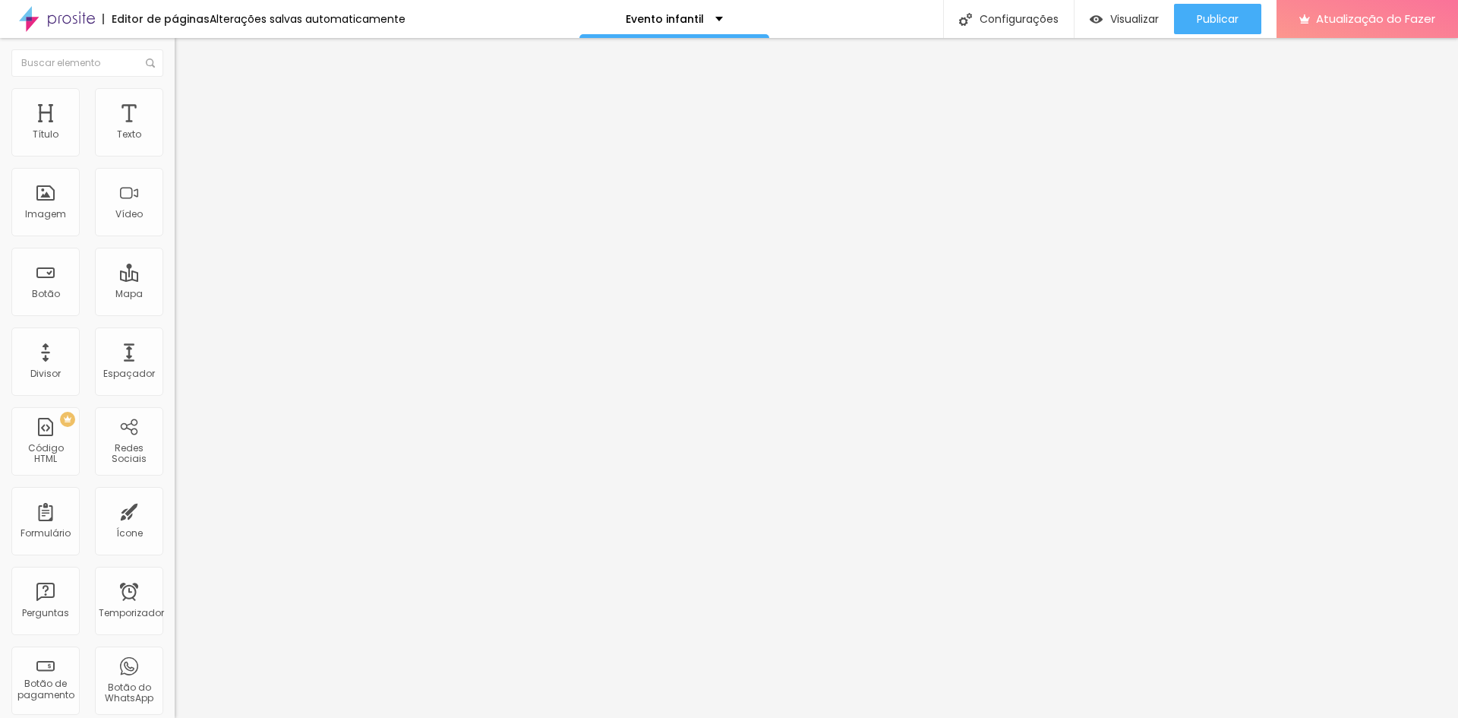
type input "19"
type input "13"
type input "11"
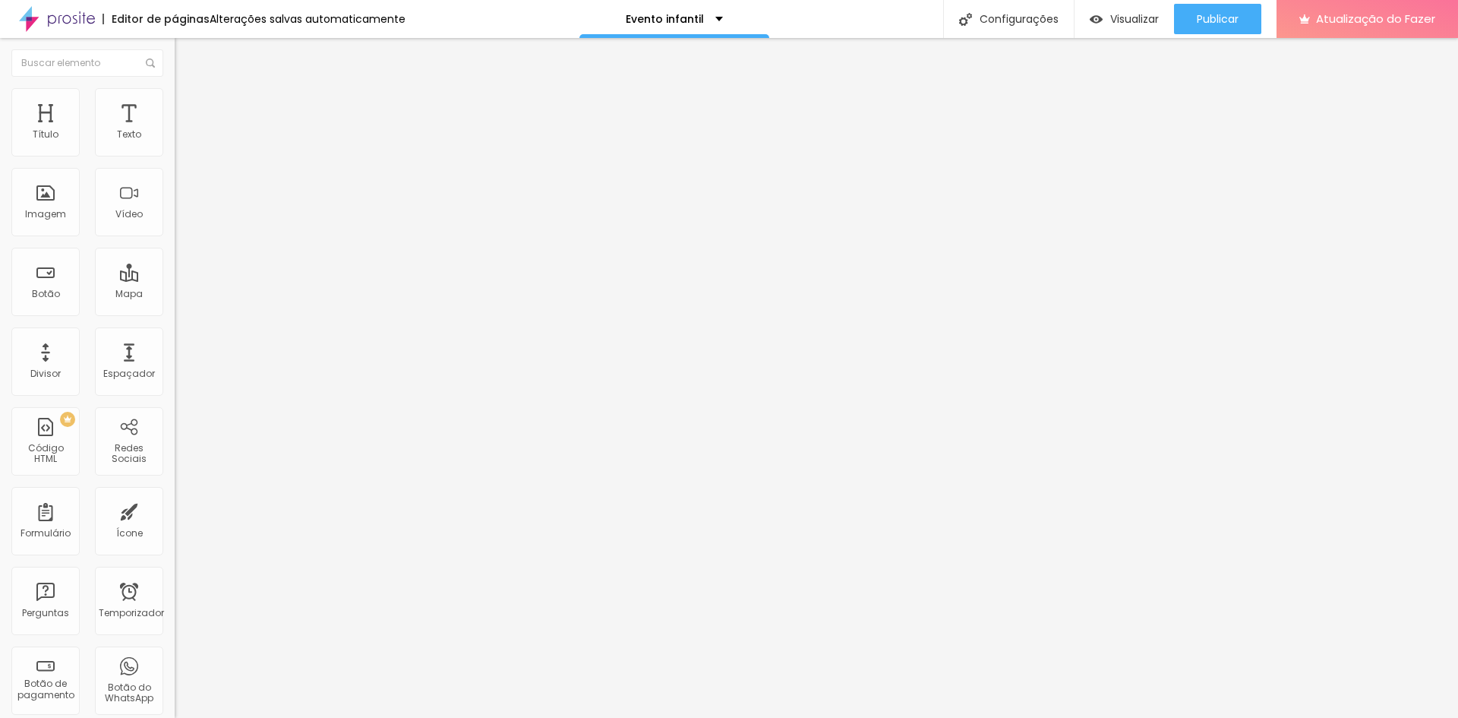
type input "7"
type input "5"
type input "2"
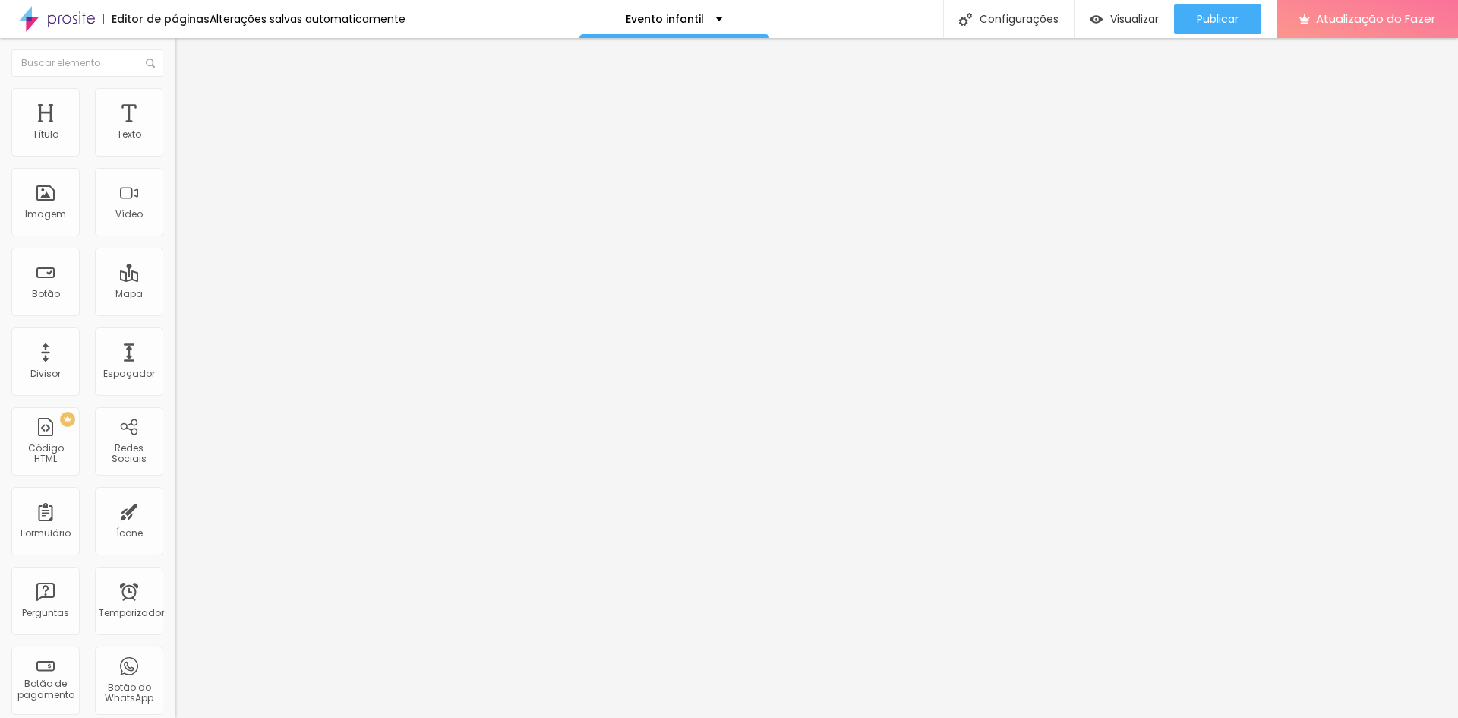
type input "2"
type input "0"
drag, startPoint x: 37, startPoint y: 147, endPoint x: 24, endPoint y: 131, distance: 20.5
click at [175, 295] on input "range" at bounding box center [224, 301] width 98 height 12
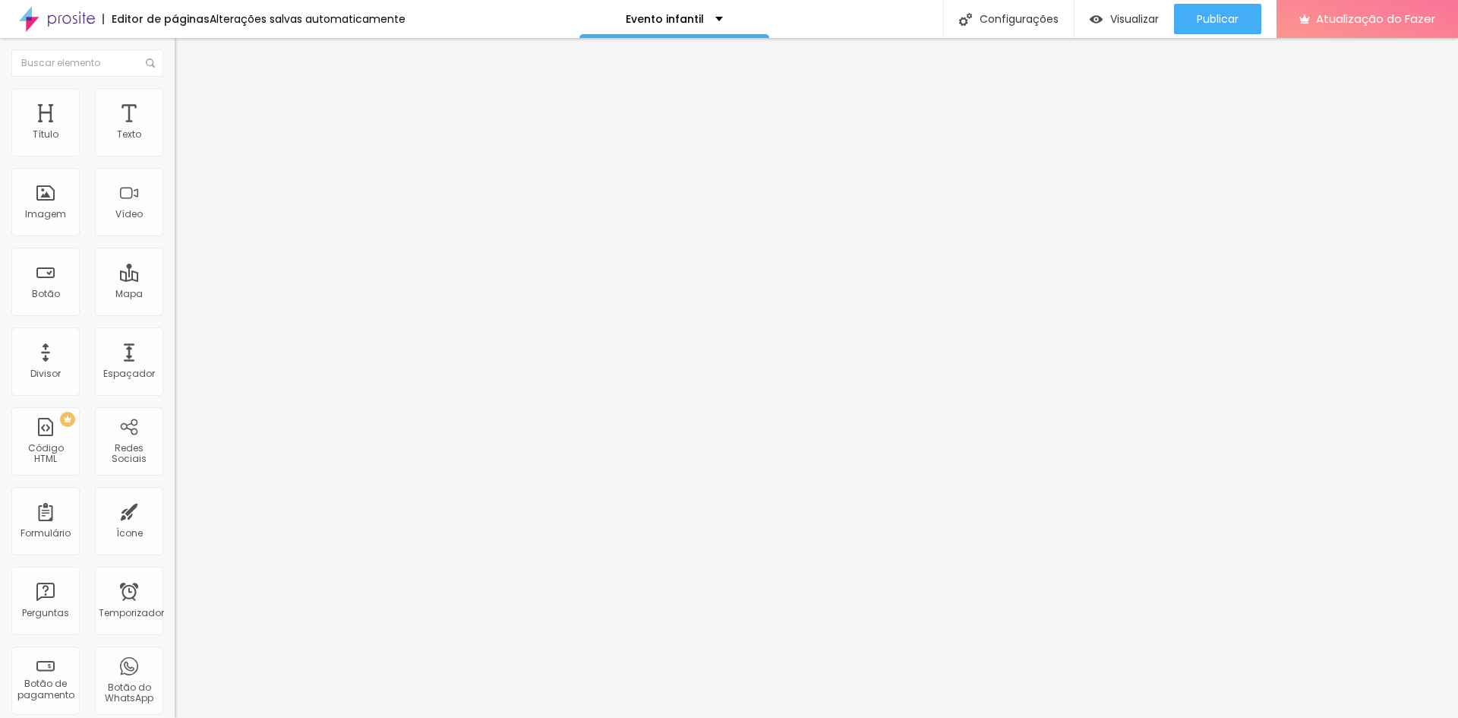
click at [175, 601] on input "text" at bounding box center [266, 608] width 182 height 15
click at [175, 557] on input "text" at bounding box center [266, 564] width 182 height 15
